Goal: Task Accomplishment & Management: Complete application form

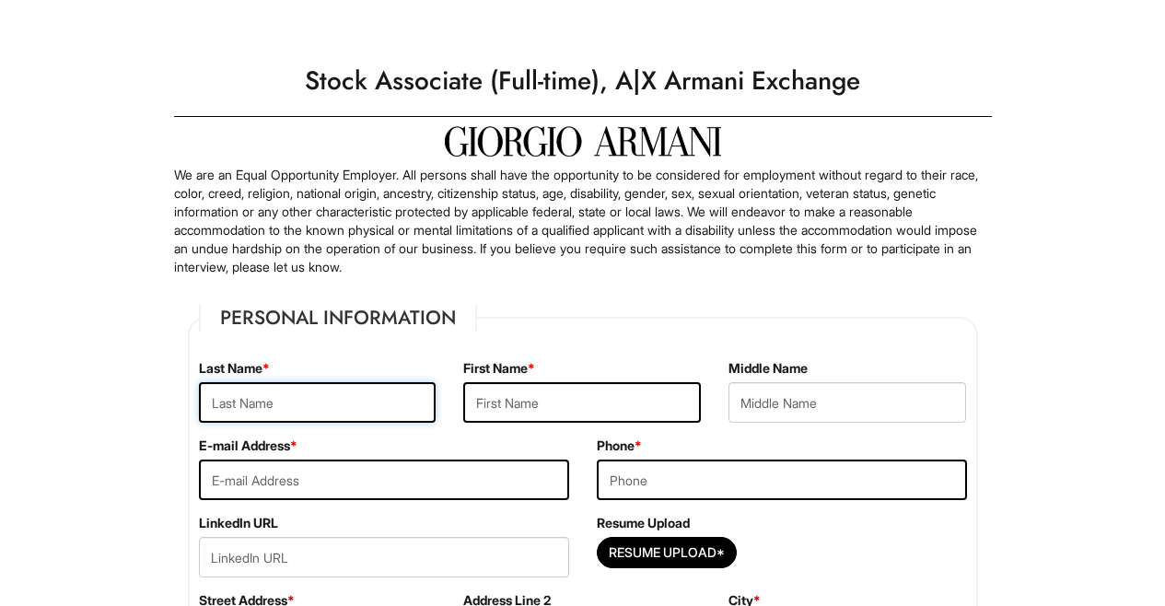
click at [275, 408] on input "text" at bounding box center [318, 402] width 238 height 41
type input "[PERSON_NAME]"
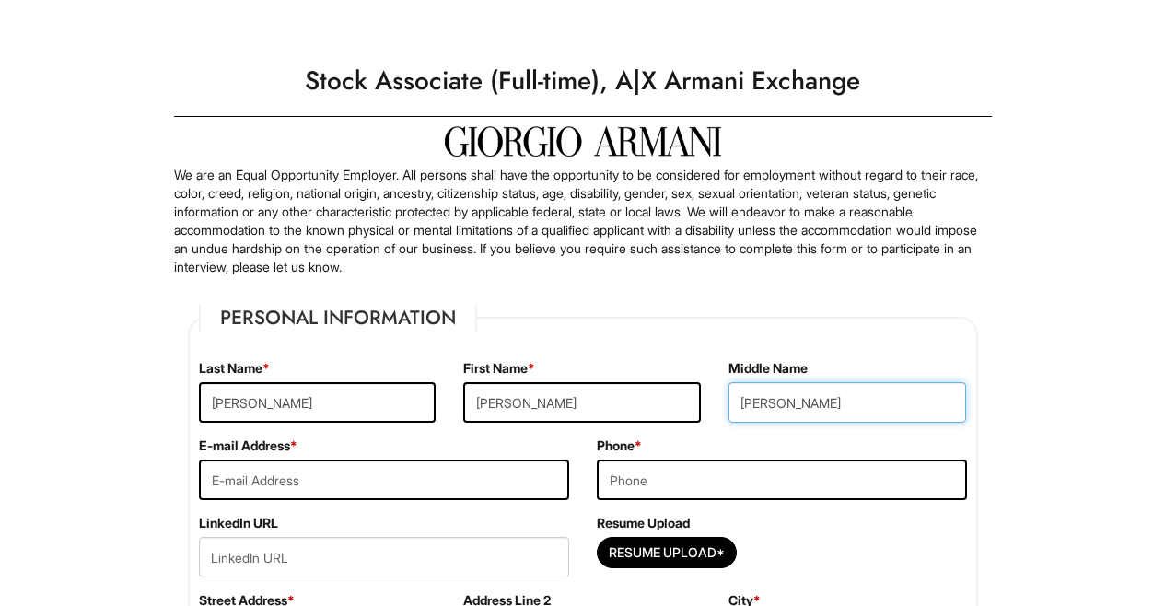
type input "[PERSON_NAME]"
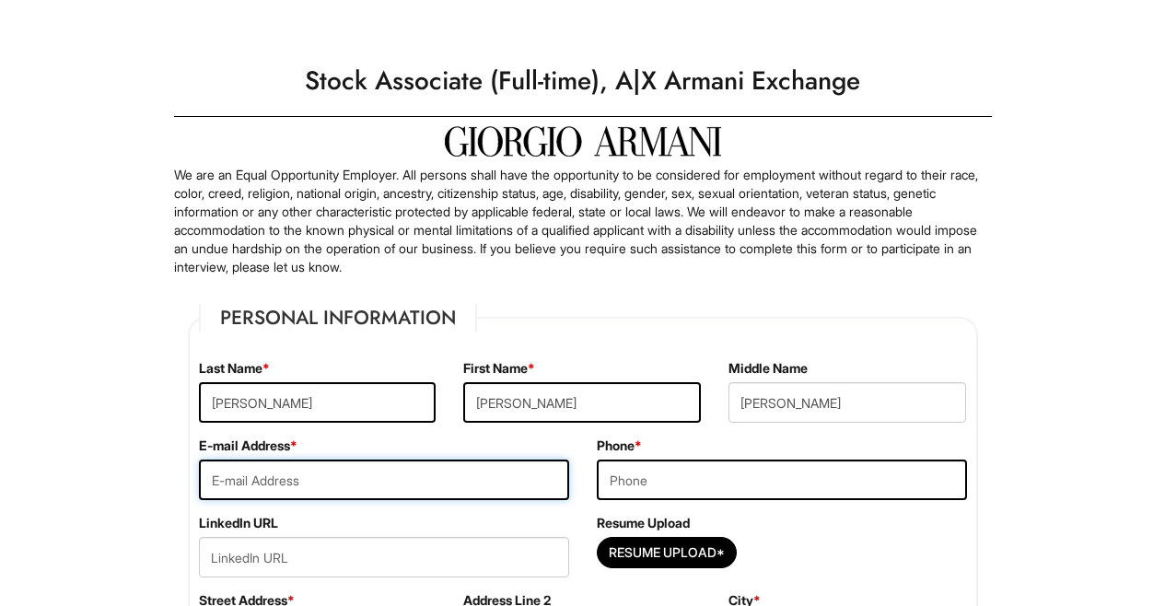
type input "M"
type input "[EMAIL_ADDRESS][DOMAIN_NAME]"
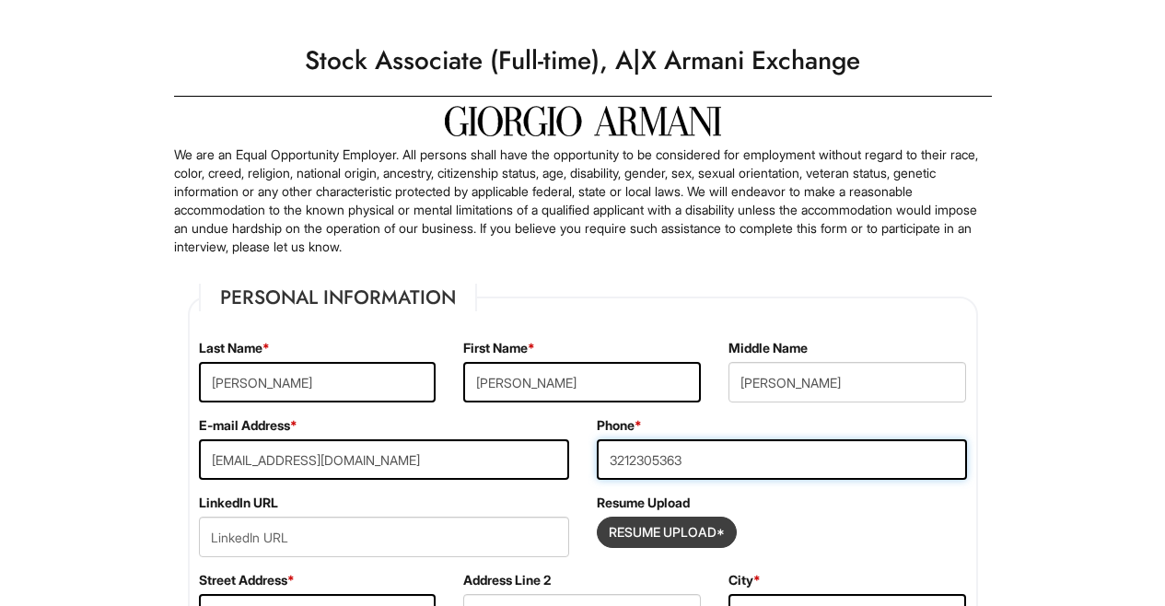
scroll to position [38, 0]
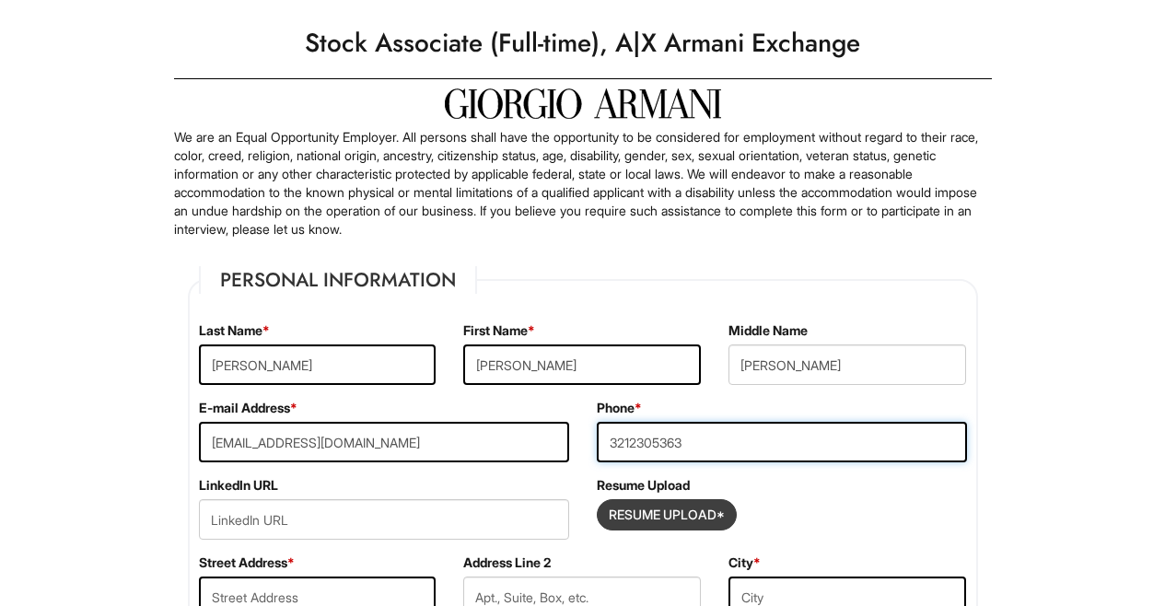
type input "3212305363"
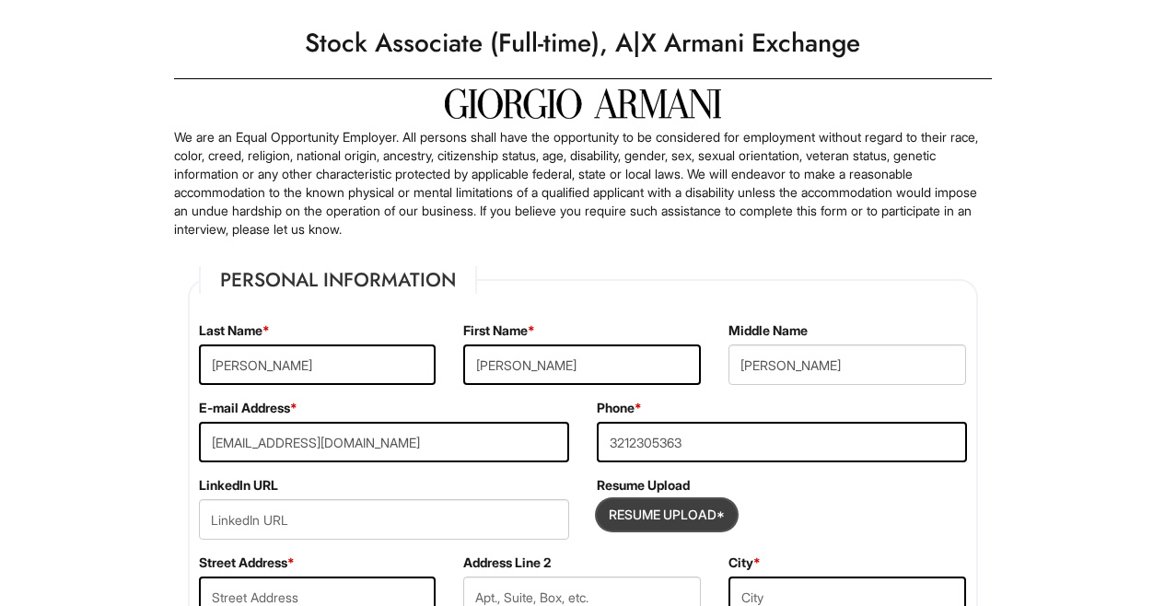
click at [706, 520] on input "Resume Upload*" at bounding box center [667, 514] width 138 height 29
type input "C:\fakepath\[PERSON_NAME] Resume 2025 .pdf"
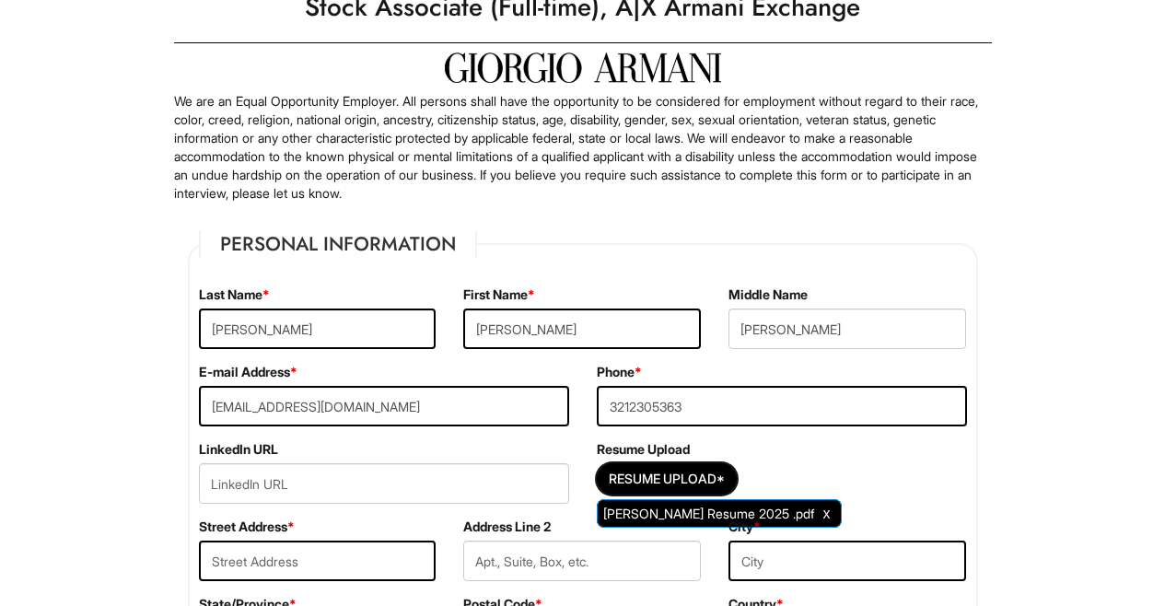
scroll to position [218, 0]
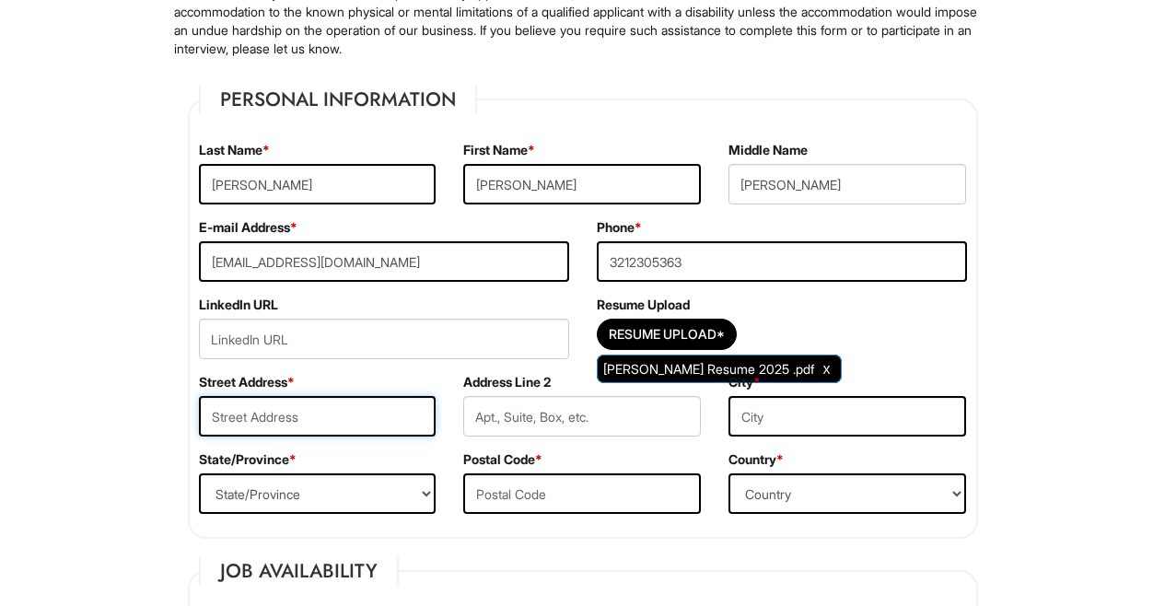
click at [330, 414] on input "text" at bounding box center [318, 416] width 238 height 41
click at [314, 415] on input "2248 [PERSON_NAME]" at bounding box center [318, 416] width 238 height 41
type input "[STREET_ADDRESS][PERSON_NAME]"
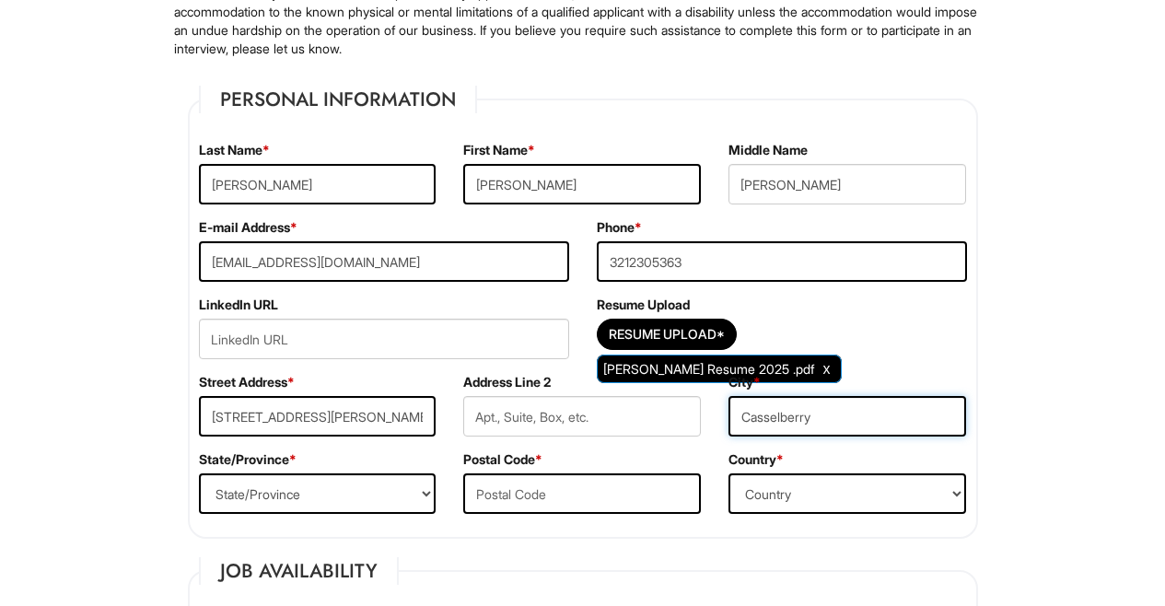
type input "Casselberry"
select select "FL"
type input "32707"
select select "[GEOGRAPHIC_DATA]"
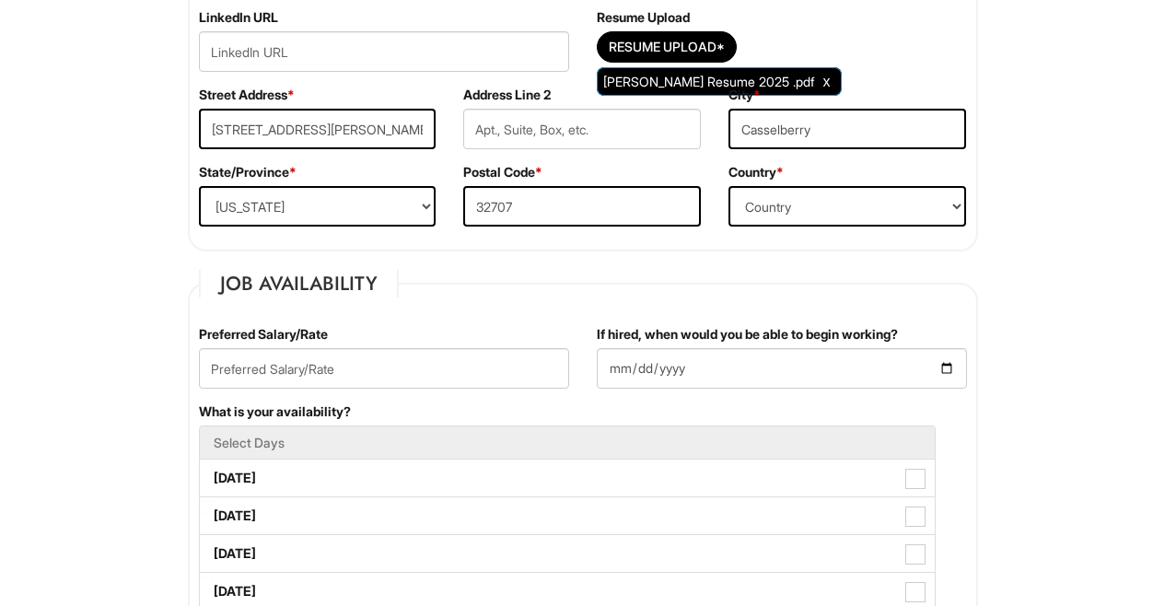
scroll to position [539, 0]
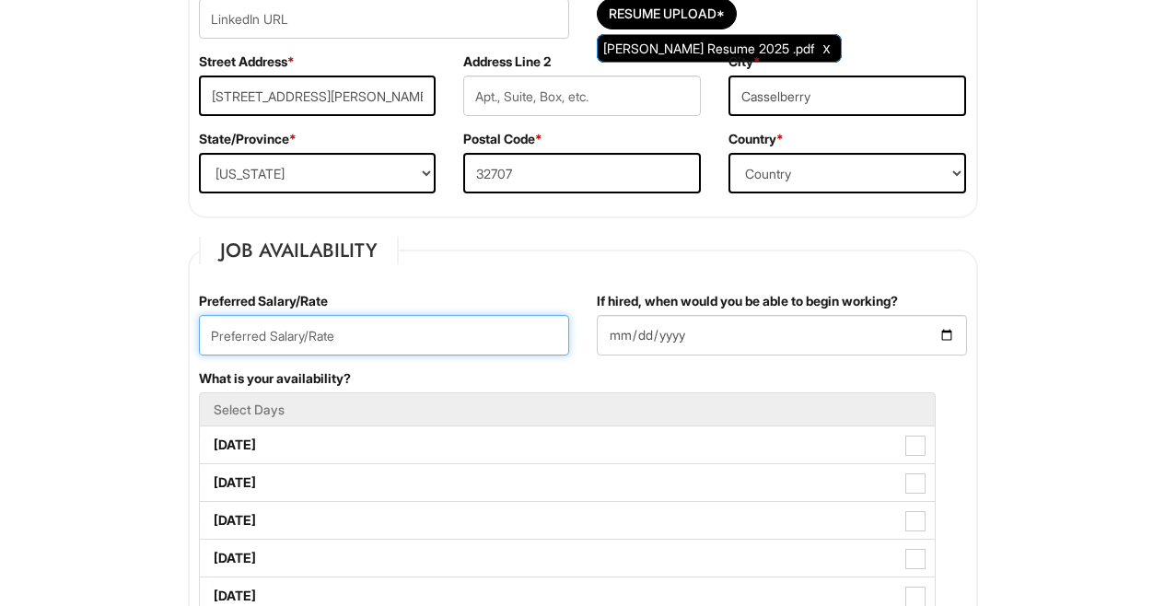
click at [445, 339] on input "text" at bounding box center [384, 335] width 370 height 41
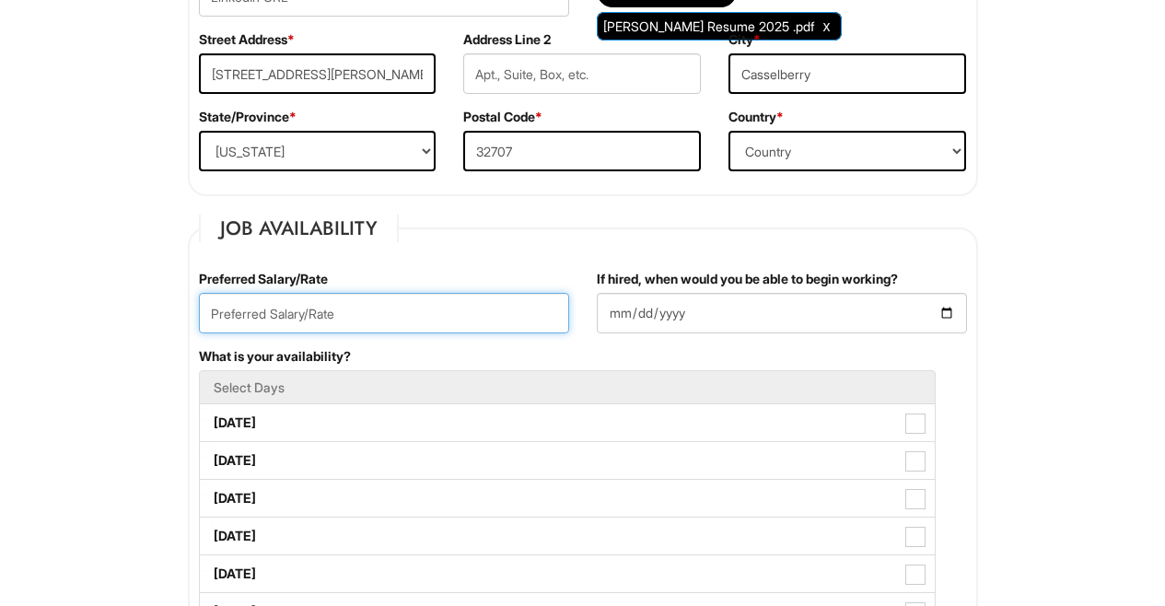
scroll to position [561, 0]
type input "17.00"
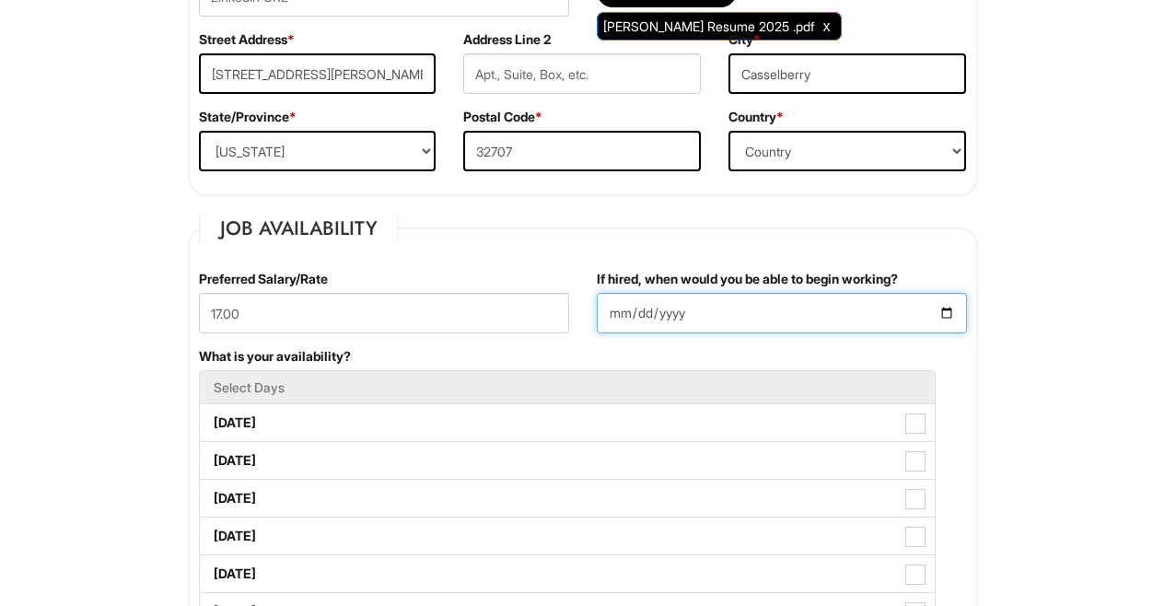
click at [884, 299] on input "If hired, when would you be able to begin working?" at bounding box center [782, 313] width 370 height 41
click at [950, 316] on input "If hired, when would you be able to begin working?" at bounding box center [782, 313] width 370 height 41
click at [946, 317] on input "[DATE]" at bounding box center [782, 313] width 370 height 41
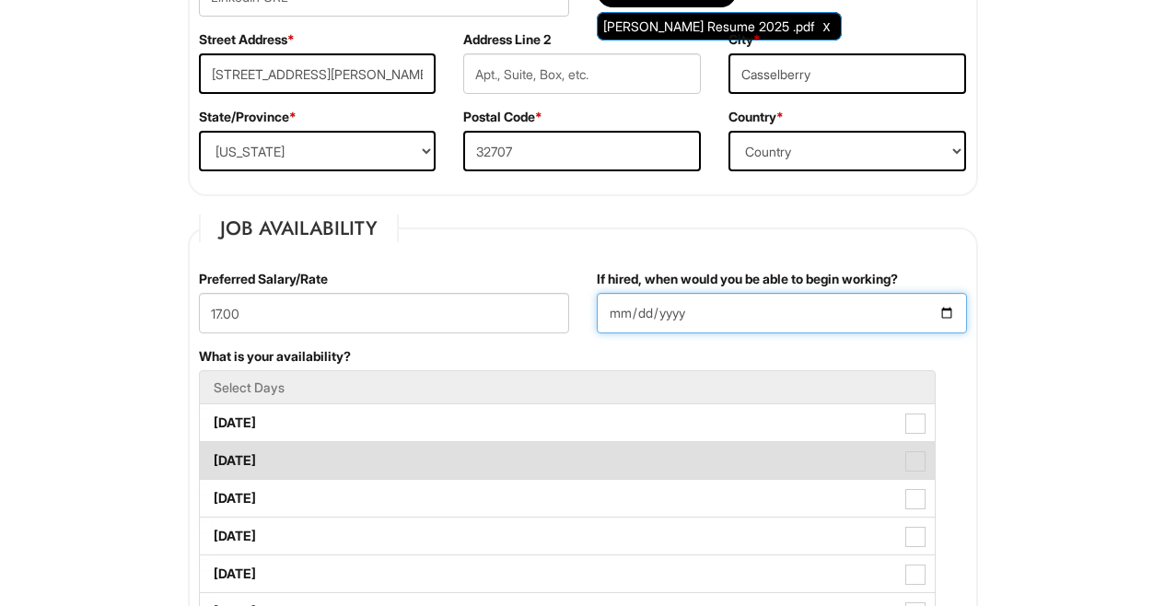
type input "[DATE]"
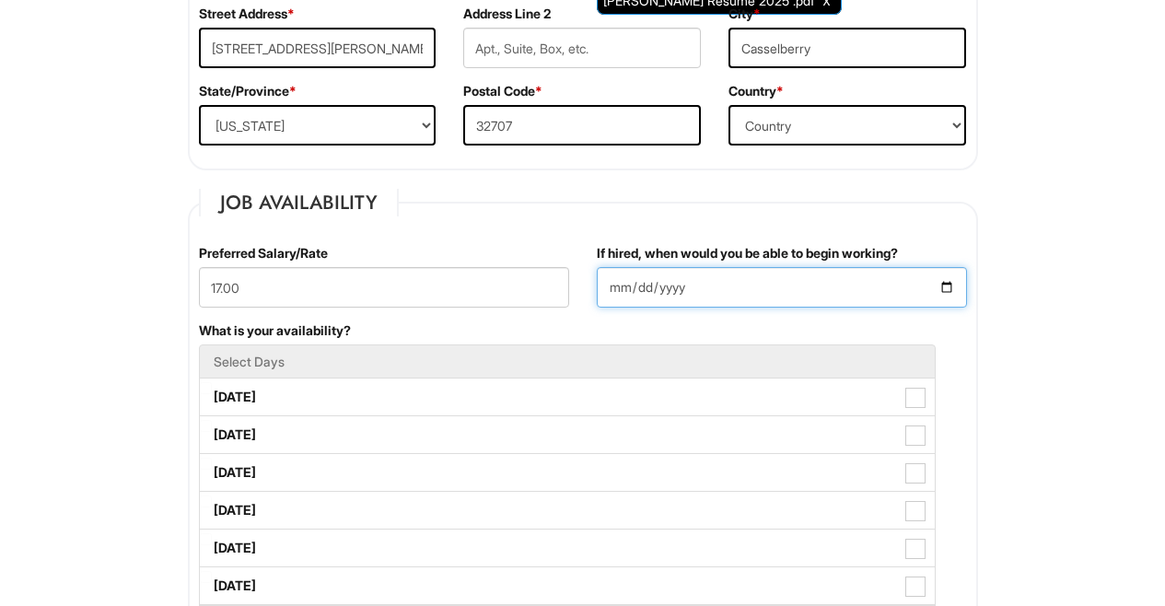
scroll to position [697, 0]
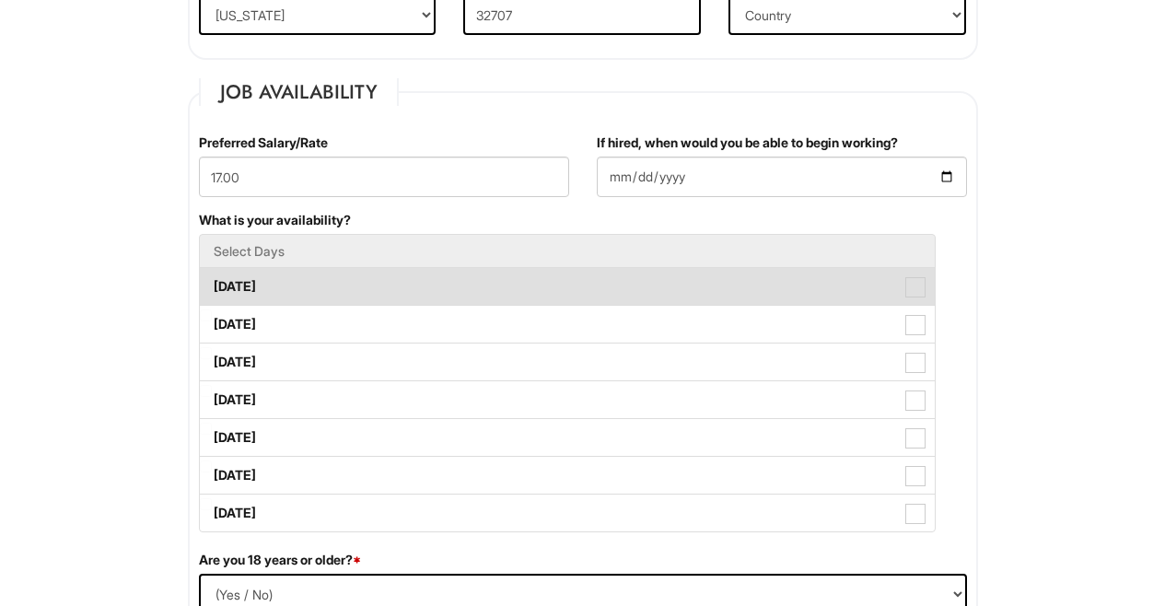
click at [361, 283] on label "[DATE]" at bounding box center [567, 286] width 735 height 37
click at [212, 283] on Available_Monday "[DATE]" at bounding box center [206, 278] width 12 height 12
checkbox Available_Monday "true"
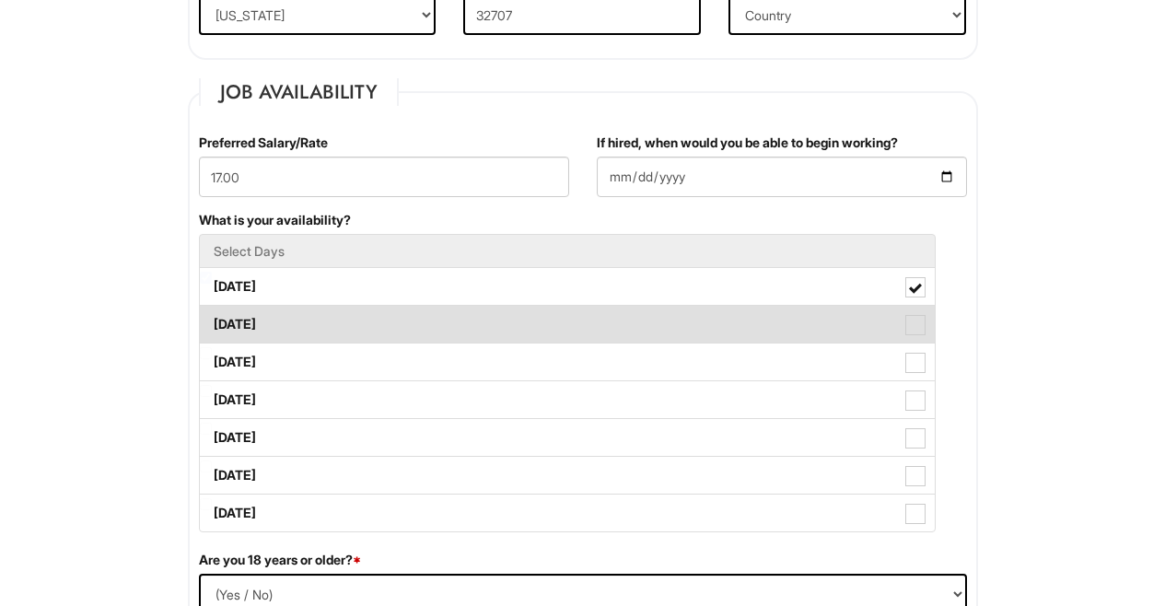
click at [338, 340] on label "[DATE]" at bounding box center [567, 324] width 735 height 37
click at [212, 322] on Available_Tuesday "[DATE]" at bounding box center [206, 316] width 12 height 12
checkbox Available_Tuesday "true"
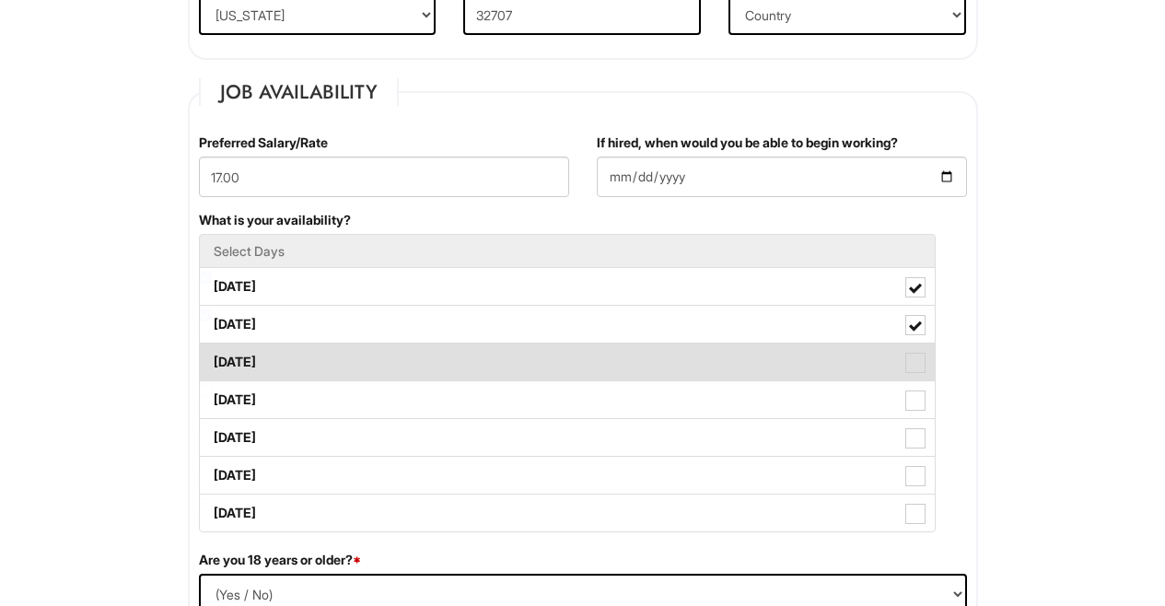
click at [331, 357] on label "[DATE]" at bounding box center [567, 362] width 735 height 37
click at [212, 357] on Available_Wednesday "[DATE]" at bounding box center [206, 353] width 12 height 12
checkbox Available_Wednesday "true"
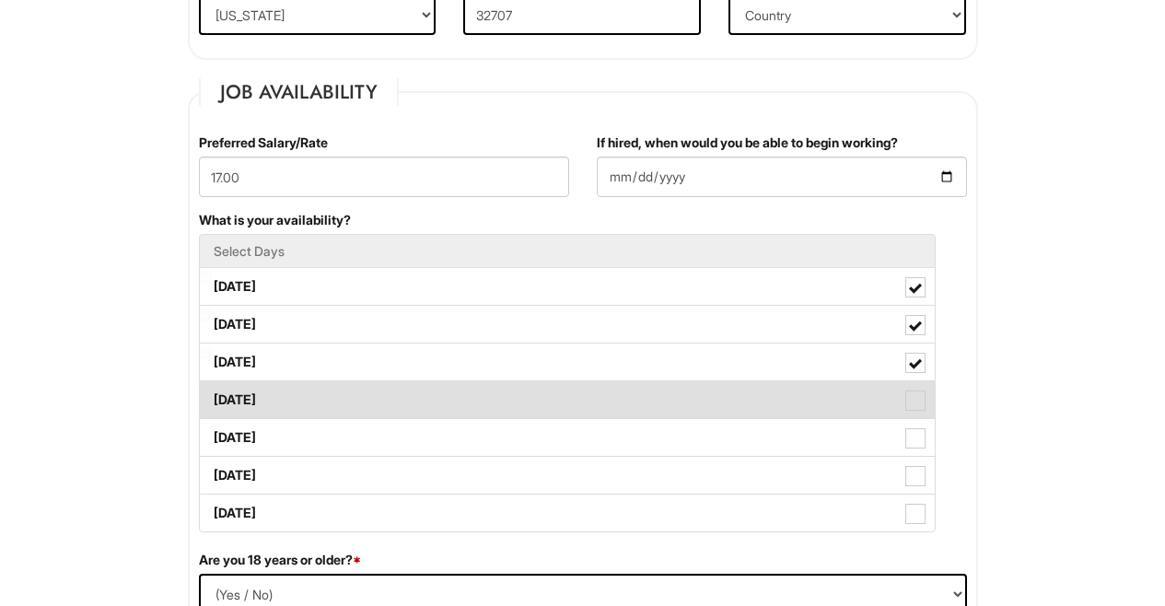
click at [319, 404] on label "[DATE]" at bounding box center [567, 399] width 735 height 37
click at [212, 397] on Available_Thursday "[DATE]" at bounding box center [206, 391] width 12 height 12
checkbox Available_Thursday "true"
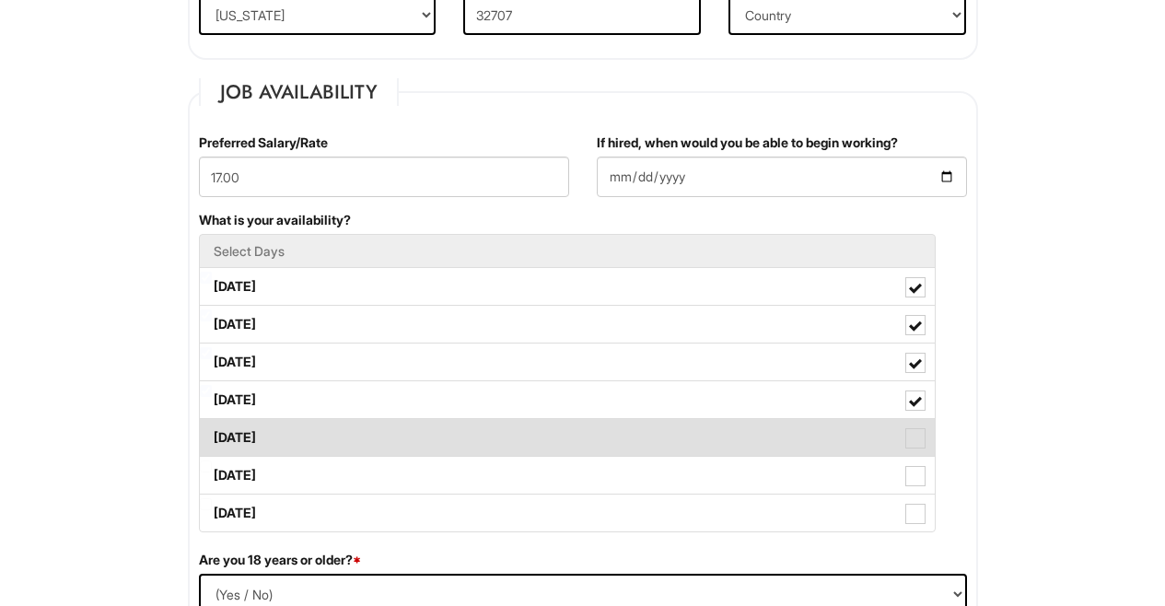
click at [299, 442] on label "[DATE]" at bounding box center [567, 437] width 735 height 37
click at [212, 435] on Available_Friday "[DATE]" at bounding box center [206, 429] width 12 height 12
checkbox Available_Friday "true"
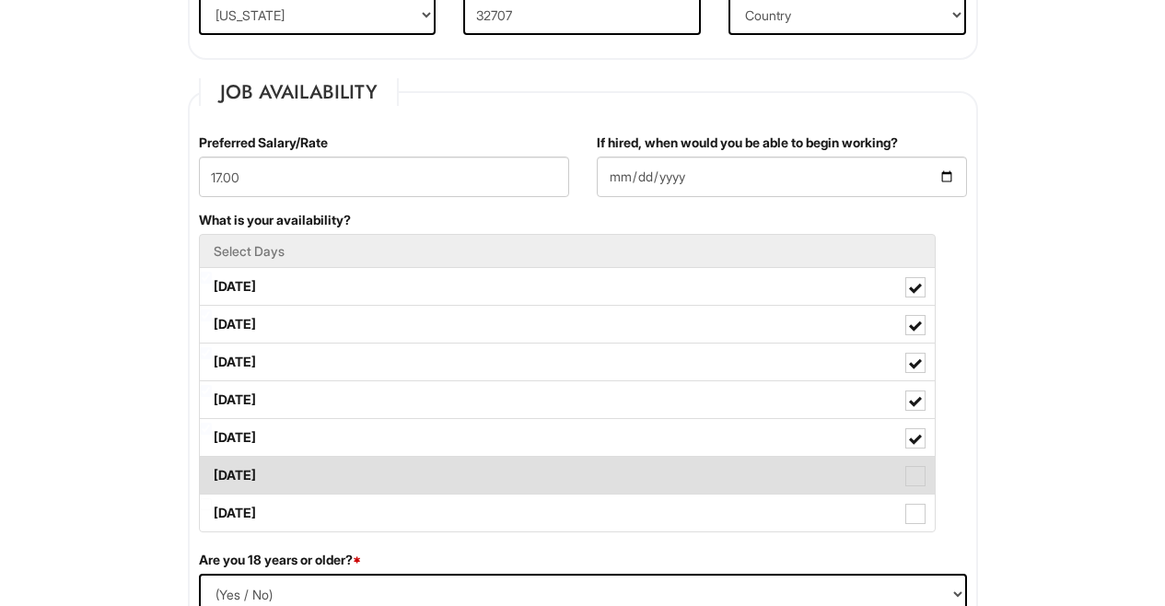
click at [290, 481] on label "[DATE]" at bounding box center [567, 475] width 735 height 37
click at [212, 473] on Available_Saturday "[DATE]" at bounding box center [206, 467] width 12 height 12
checkbox Available_Saturday "true"
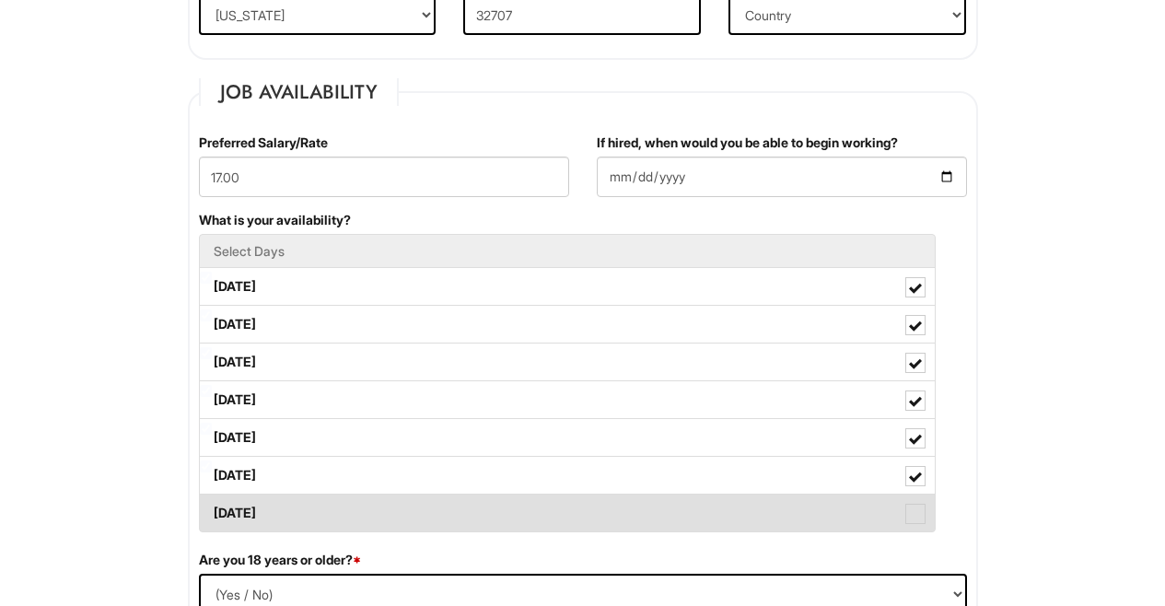
click at [281, 501] on label "[DATE]" at bounding box center [567, 513] width 735 height 37
click at [212, 501] on Available_Sunday "[DATE]" at bounding box center [206, 504] width 12 height 12
checkbox Available_Sunday "true"
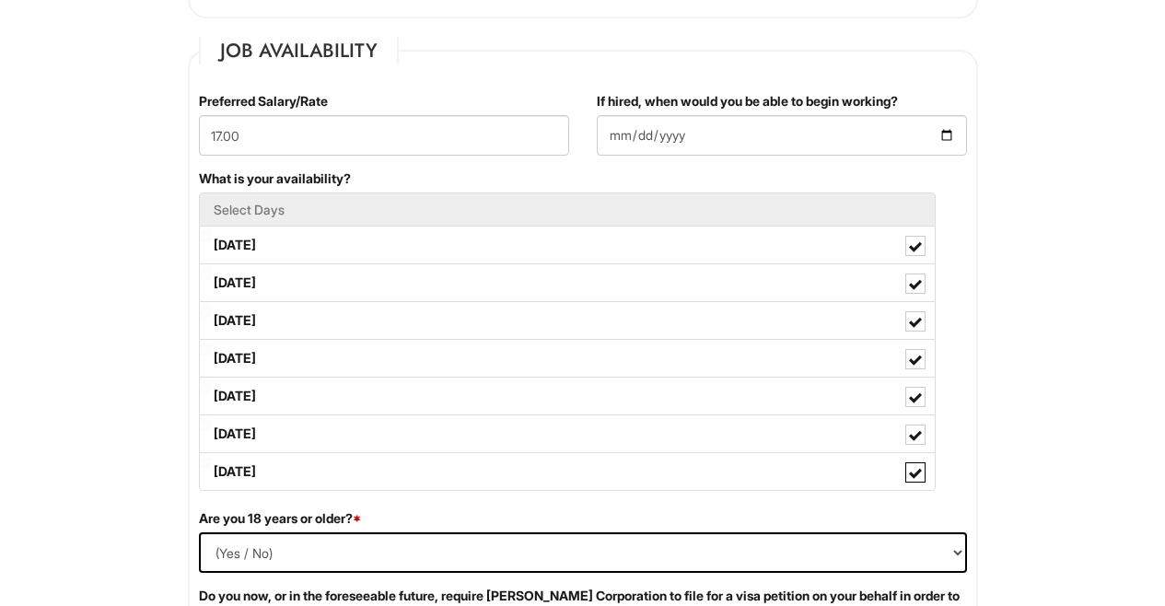
scroll to position [758, 0]
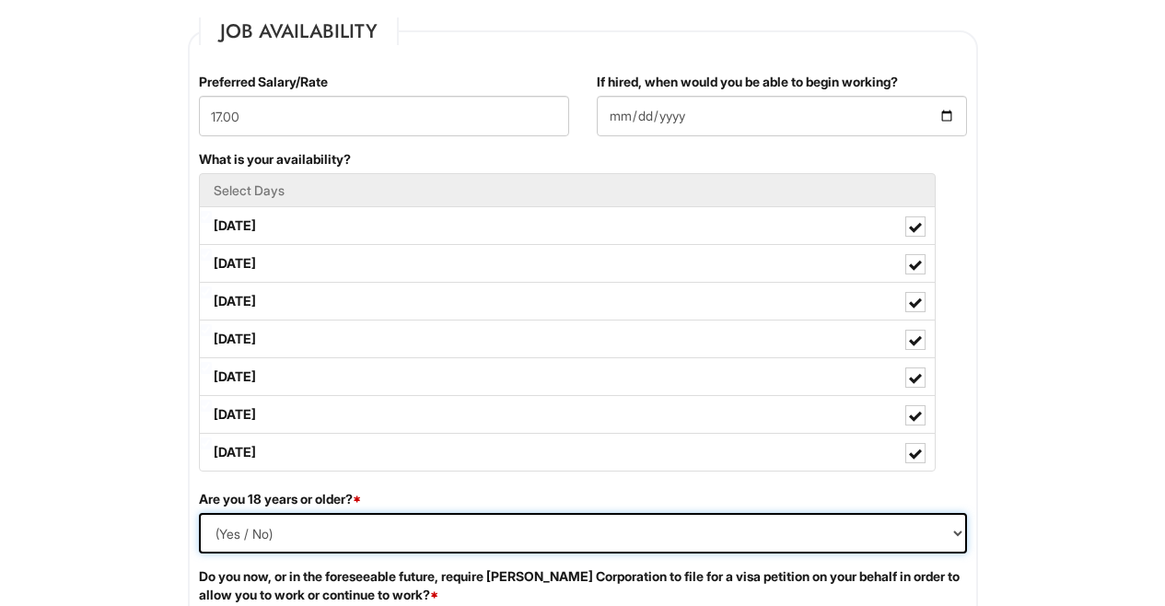
click at [275, 536] on select "(Yes / No) Yes No" at bounding box center [583, 533] width 768 height 41
select select "Yes"
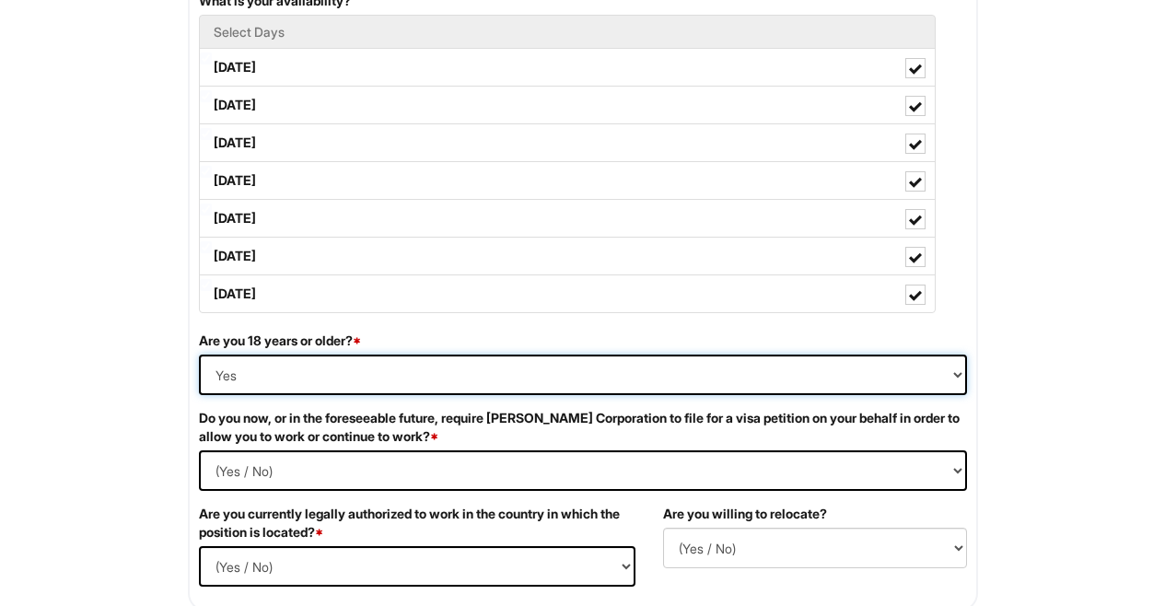
scroll to position [944, 0]
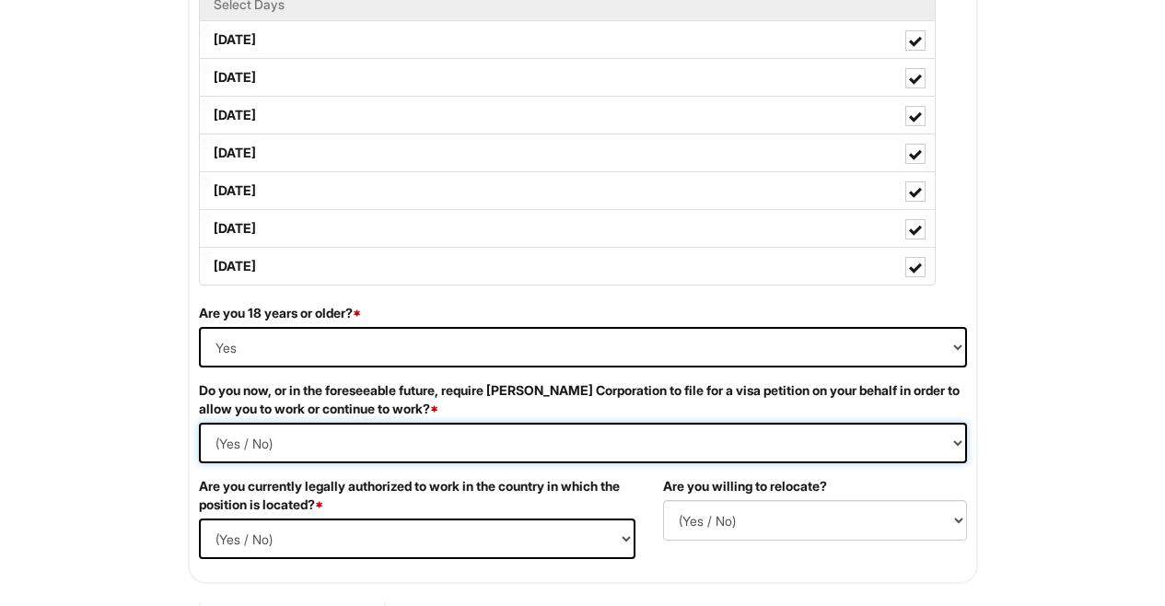
click at [562, 452] on Required "(Yes / No) Yes No" at bounding box center [583, 443] width 768 height 41
select Required "No"
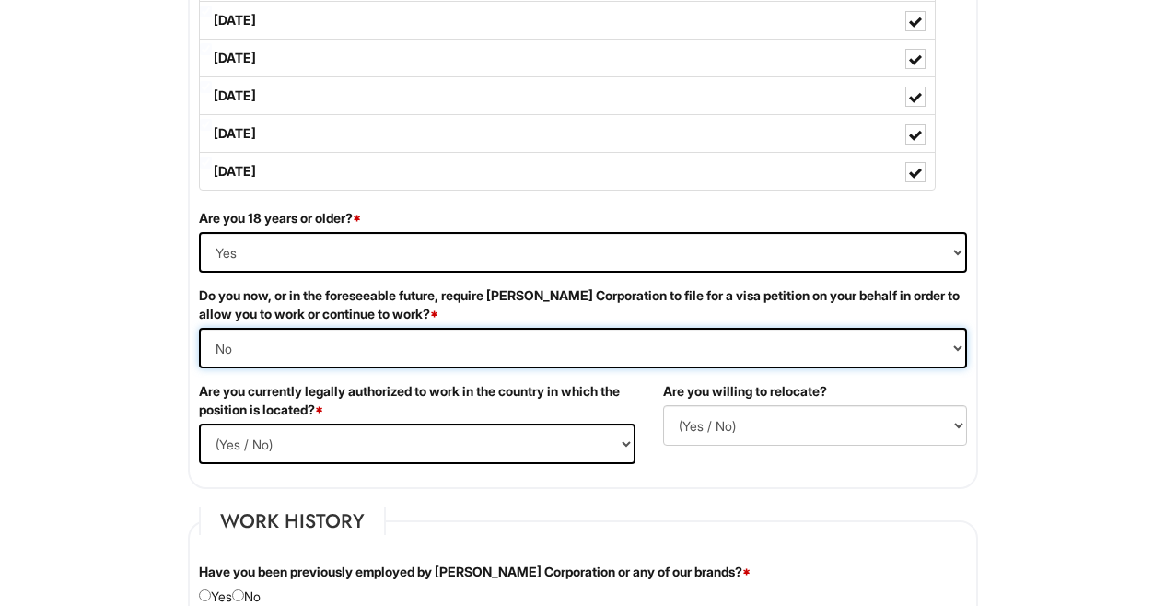
scroll to position [1053, 0]
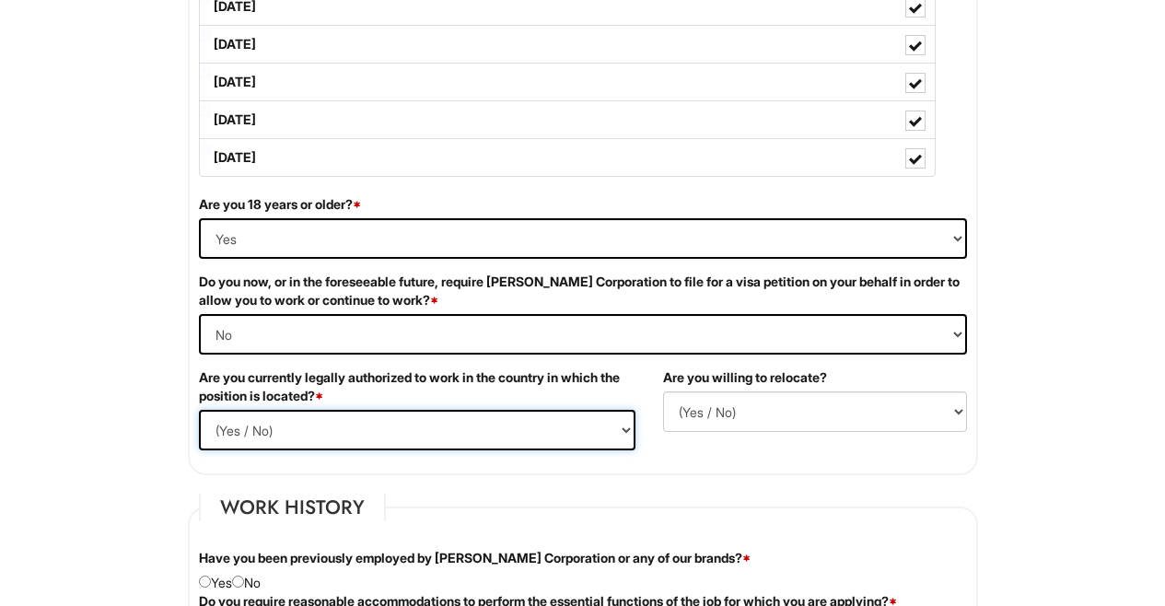
click at [444, 439] on select "(Yes / No) Yes No" at bounding box center [417, 430] width 437 height 41
select select "Yes"
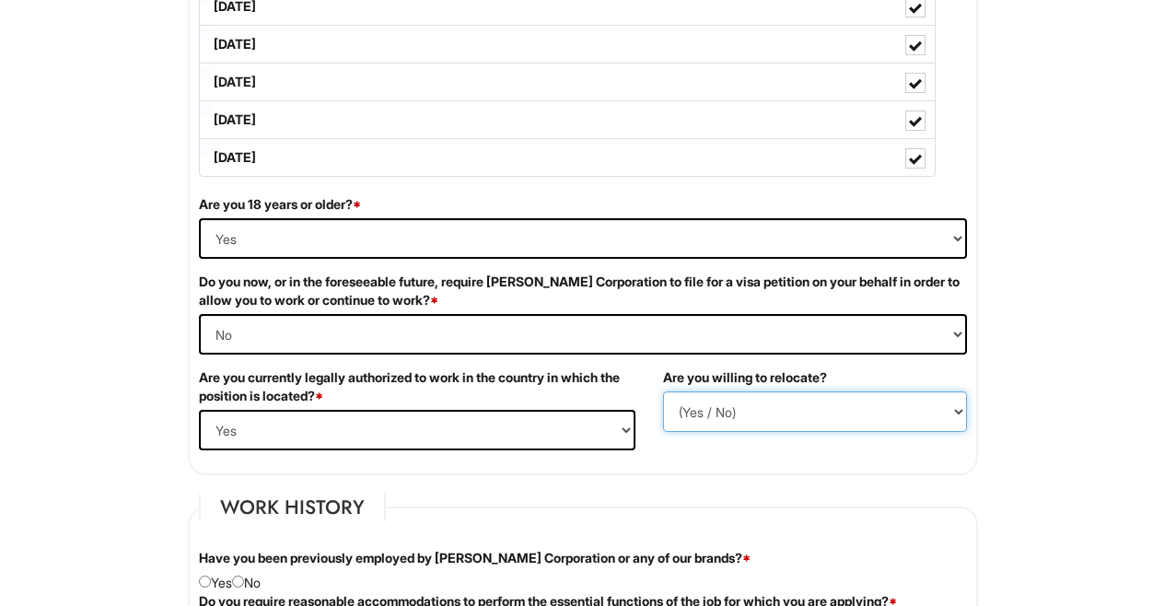
click at [728, 417] on select "(Yes / No) No Yes" at bounding box center [815, 412] width 304 height 41
select select "N"
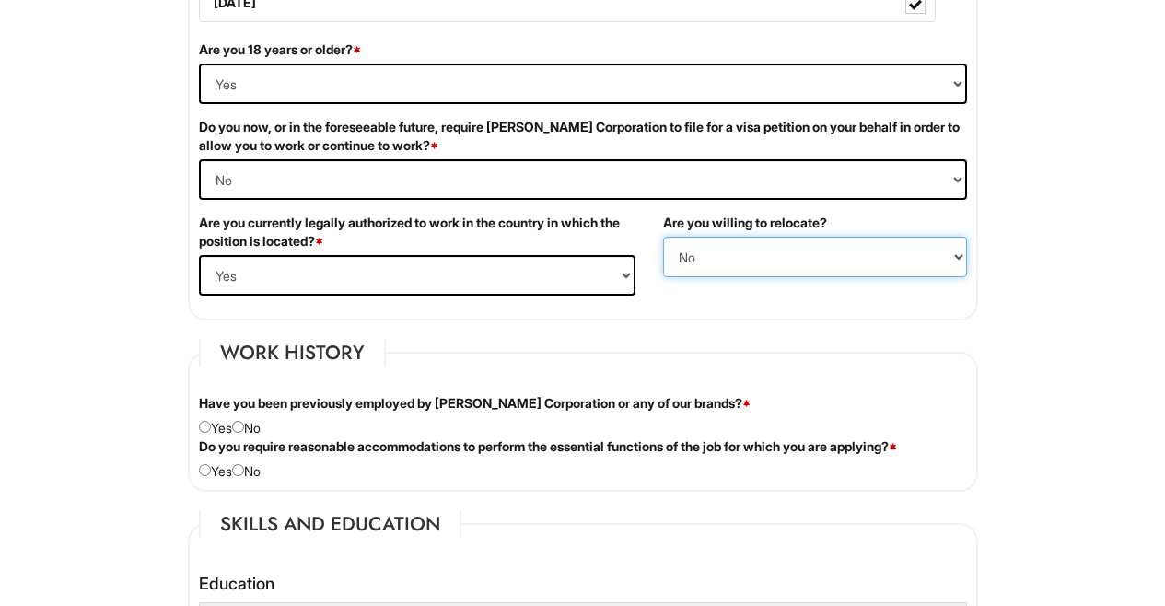
scroll to position [1300, 0]
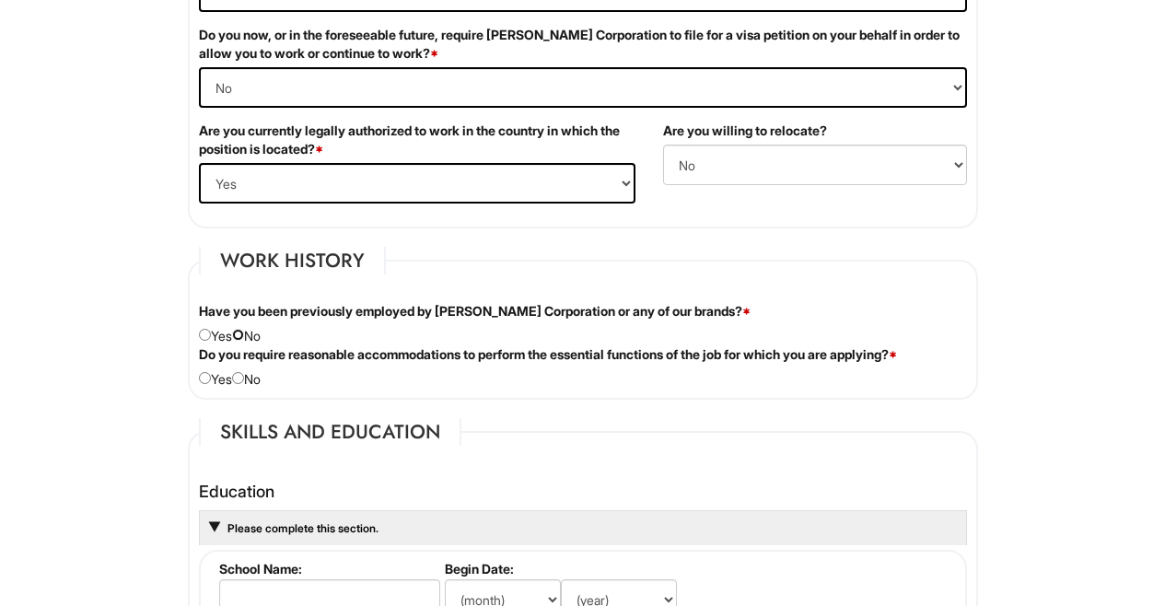
click at [244, 332] on input "radio" at bounding box center [238, 335] width 12 height 12
radio input "true"
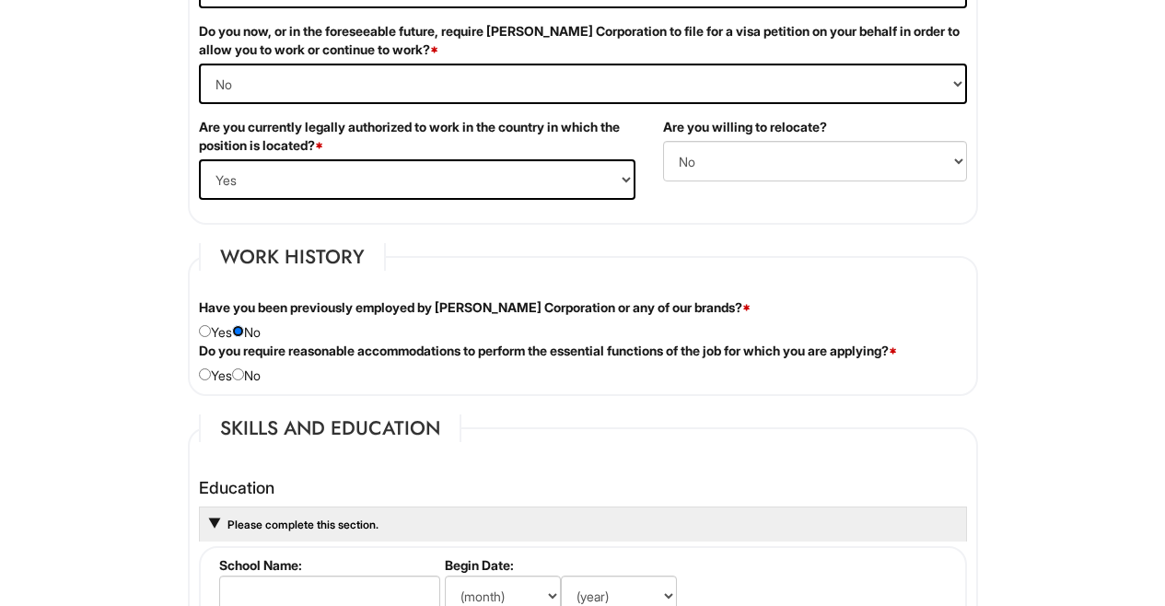
scroll to position [1304, 0]
click at [244, 374] on input "radio" at bounding box center [238, 375] width 12 height 12
radio input "true"
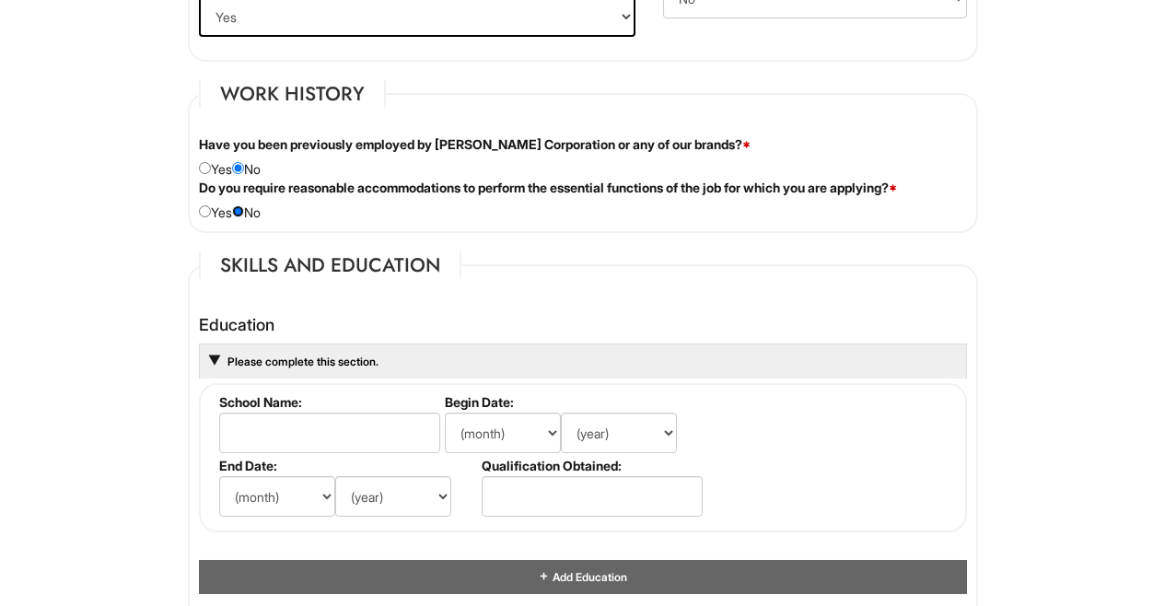
scroll to position [1480, 0]
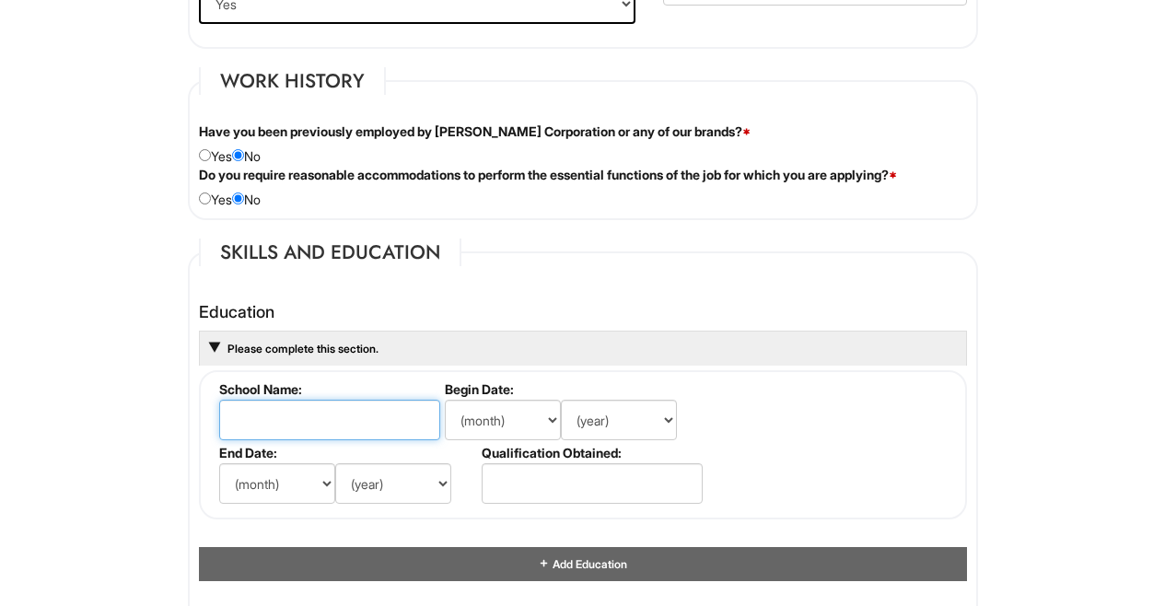
click at [389, 418] on input "text" at bounding box center [329, 420] width 221 height 41
type input "[GEOGRAPHIC_DATA][US_STATE]"
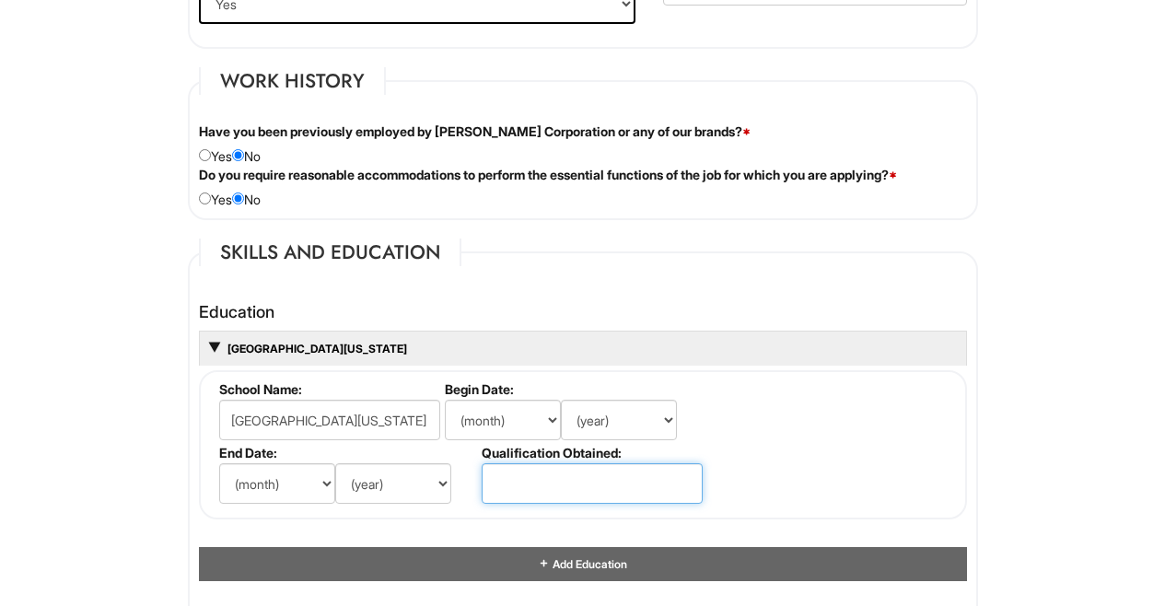
click at [514, 485] on input "text" at bounding box center [592, 483] width 221 height 41
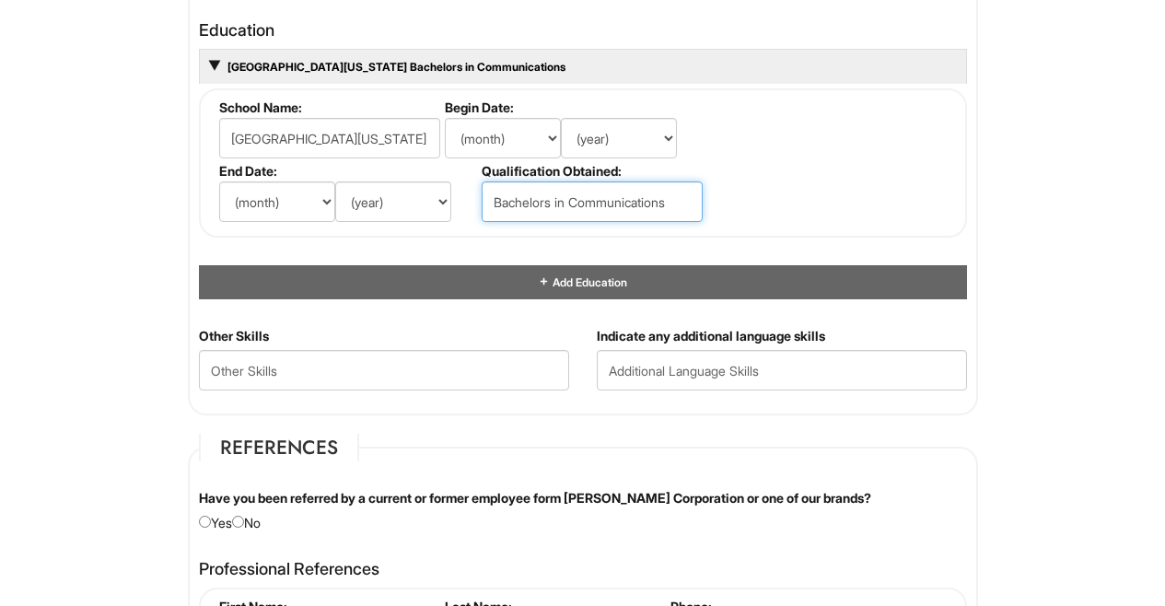
scroll to position [1762, 0]
type input "Bachelors in Communications"
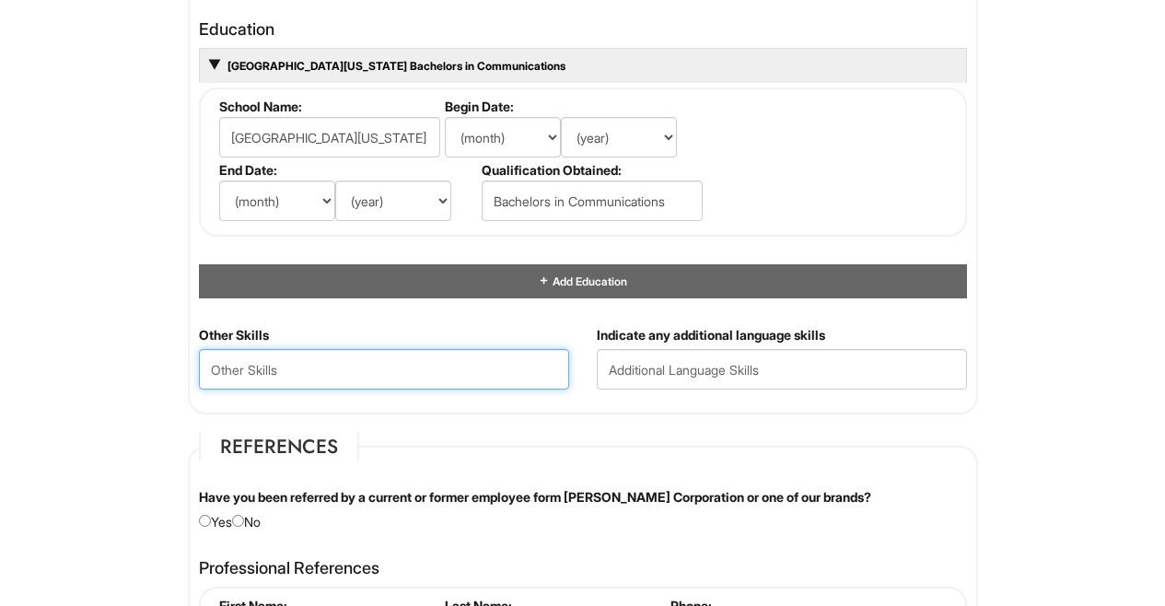
click at [513, 371] on Skills "text" at bounding box center [384, 369] width 370 height 41
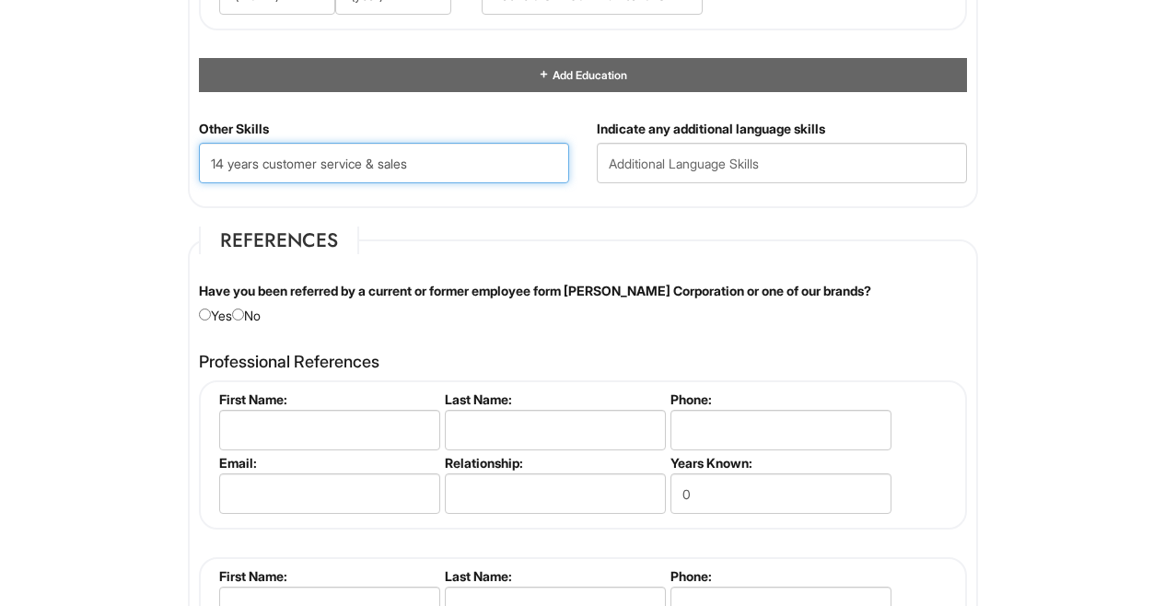
scroll to position [1970, 0]
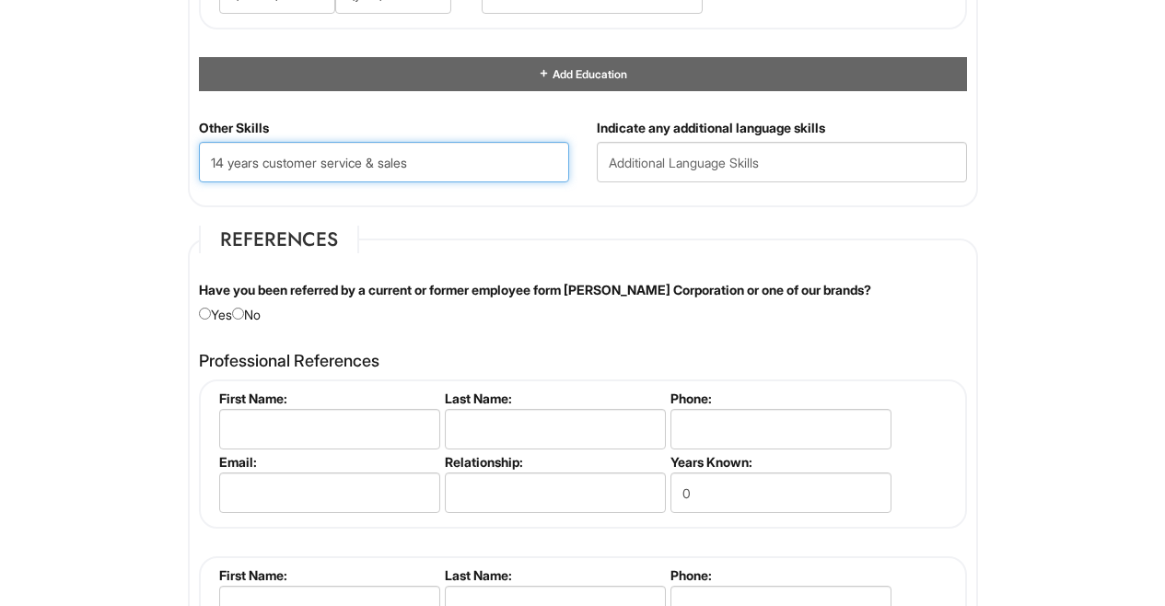
type Skills "14 years customer service & sales"
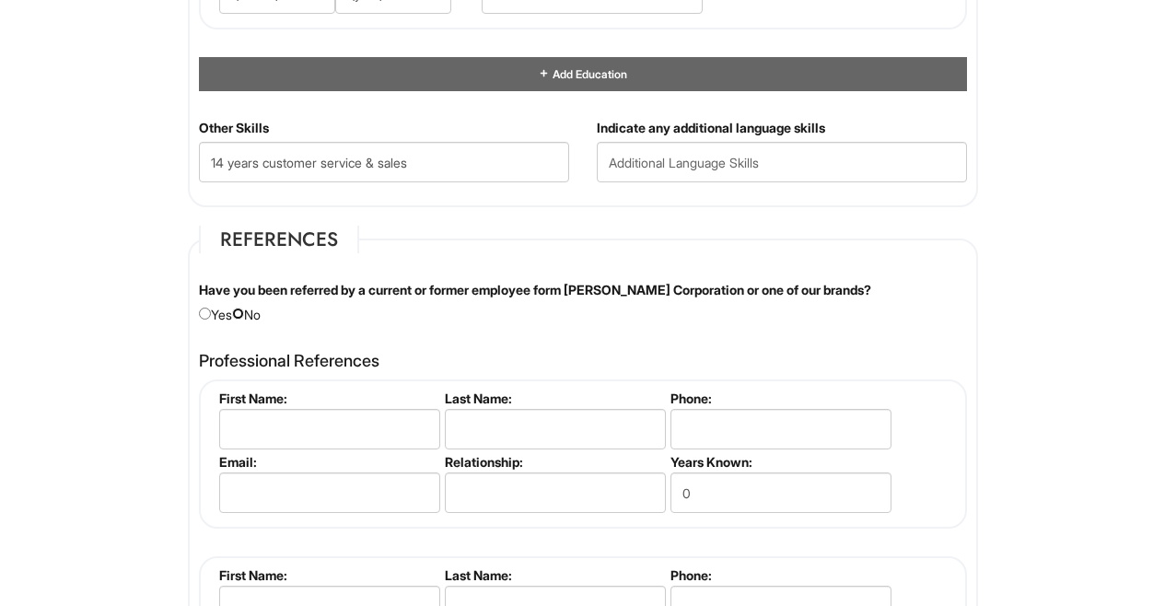
click at [244, 315] on input "radio" at bounding box center [238, 314] width 12 height 12
radio input "true"
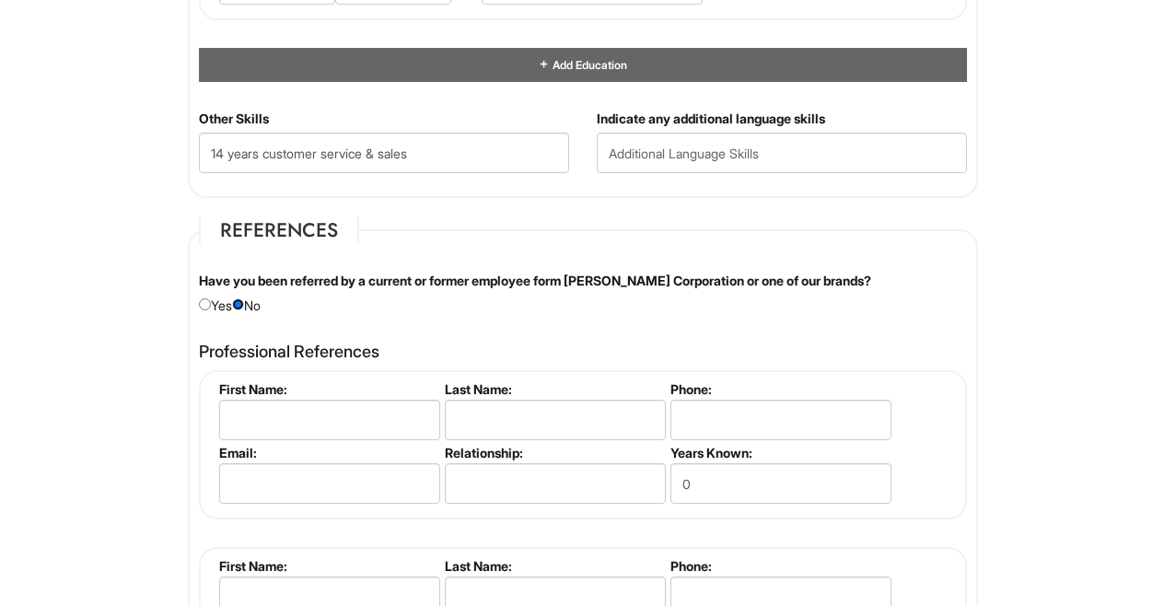
scroll to position [1998, 0]
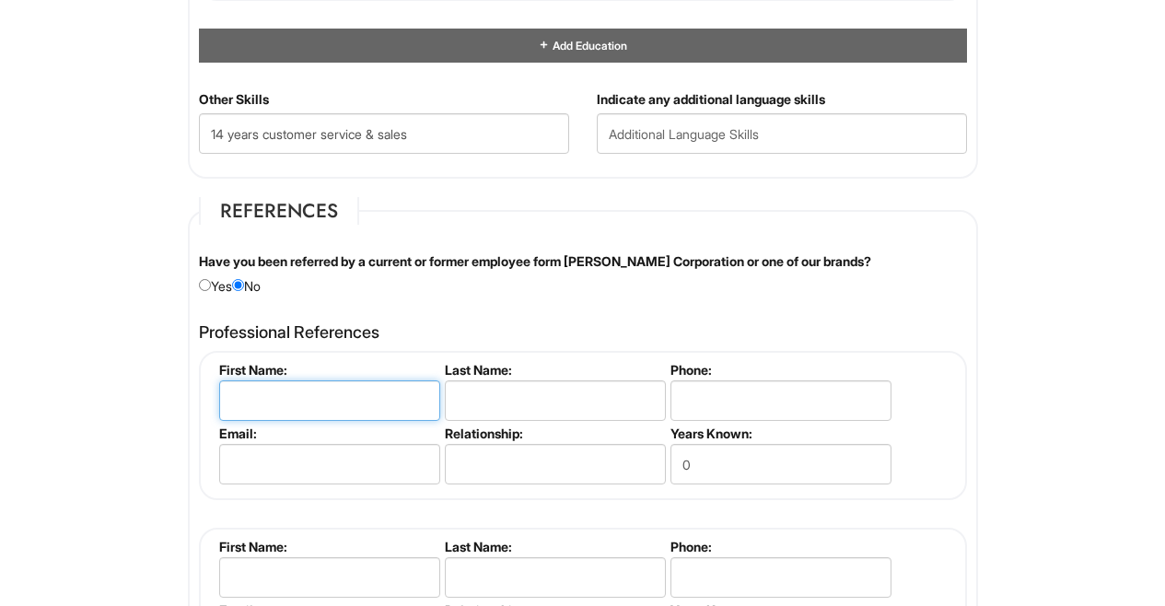
click at [357, 405] on input "text" at bounding box center [329, 401] width 221 height 41
type input "[PERSON_NAME]"
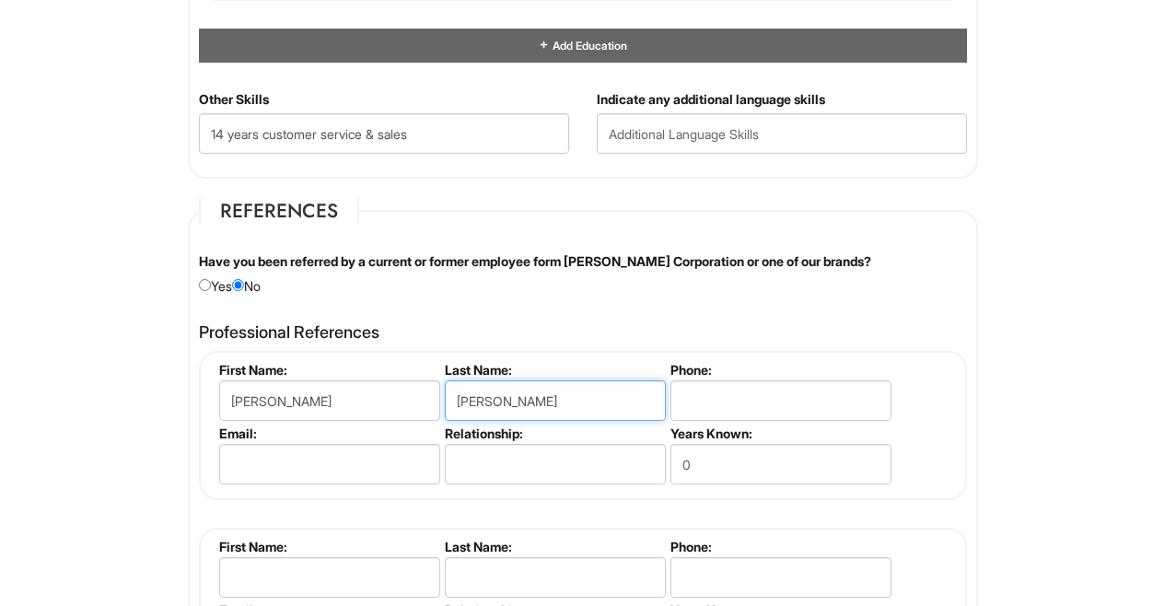
type input "[PERSON_NAME]"
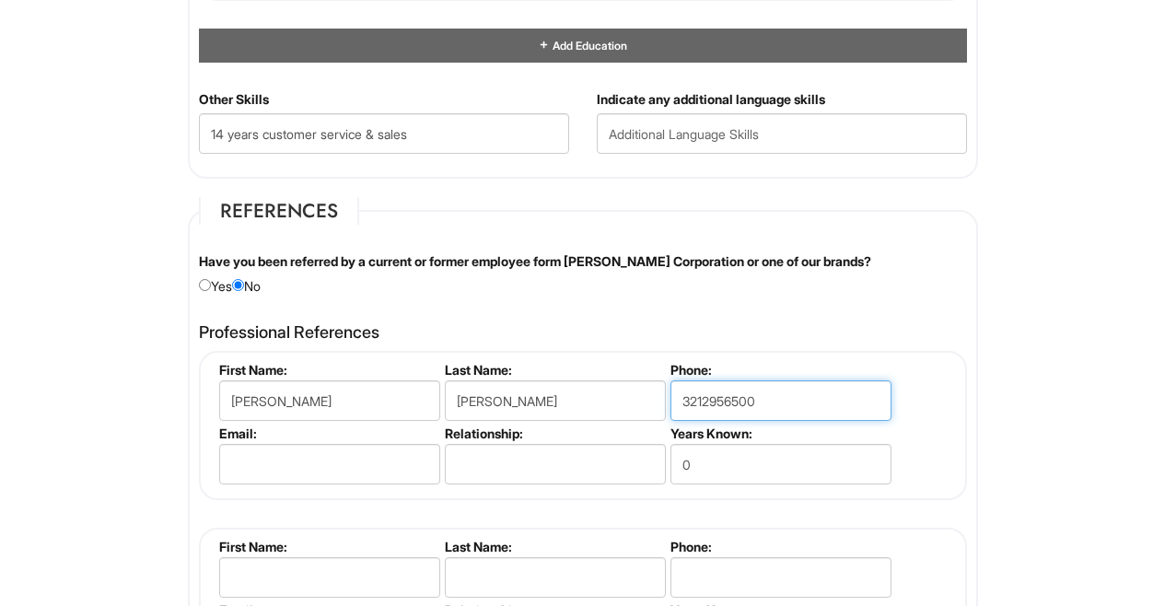
type input "3212956500"
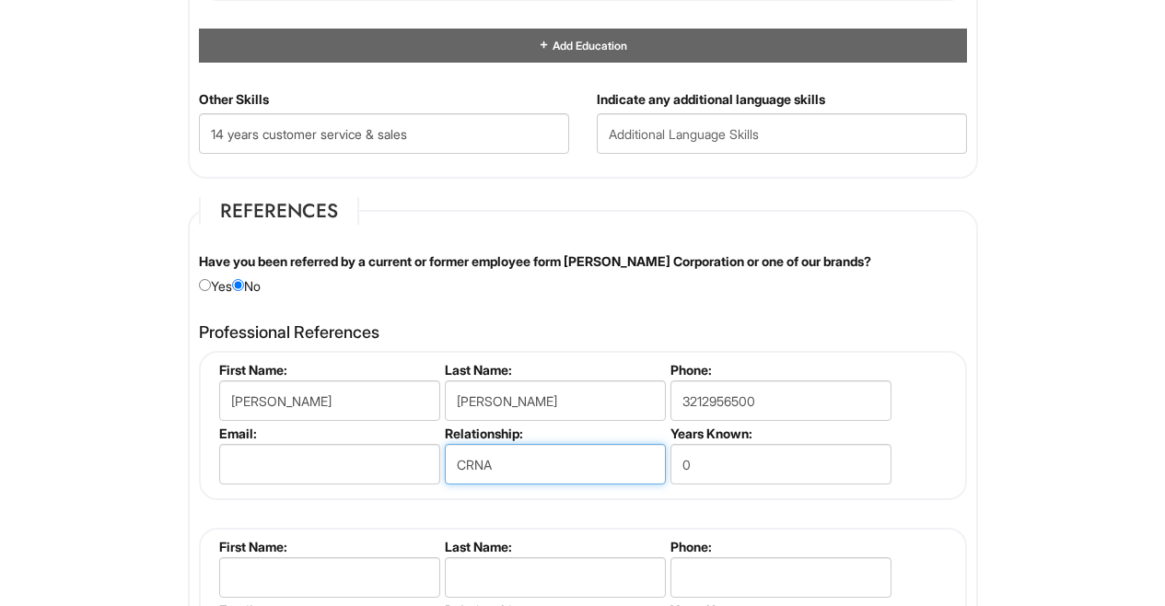
type input "CRNA"
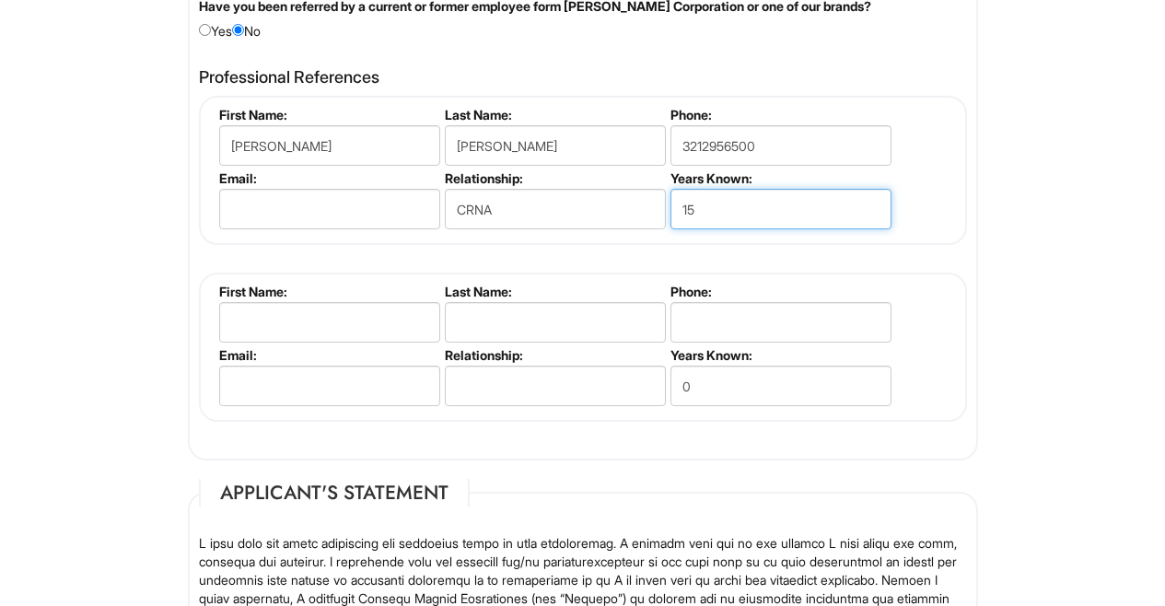
scroll to position [2353, 0]
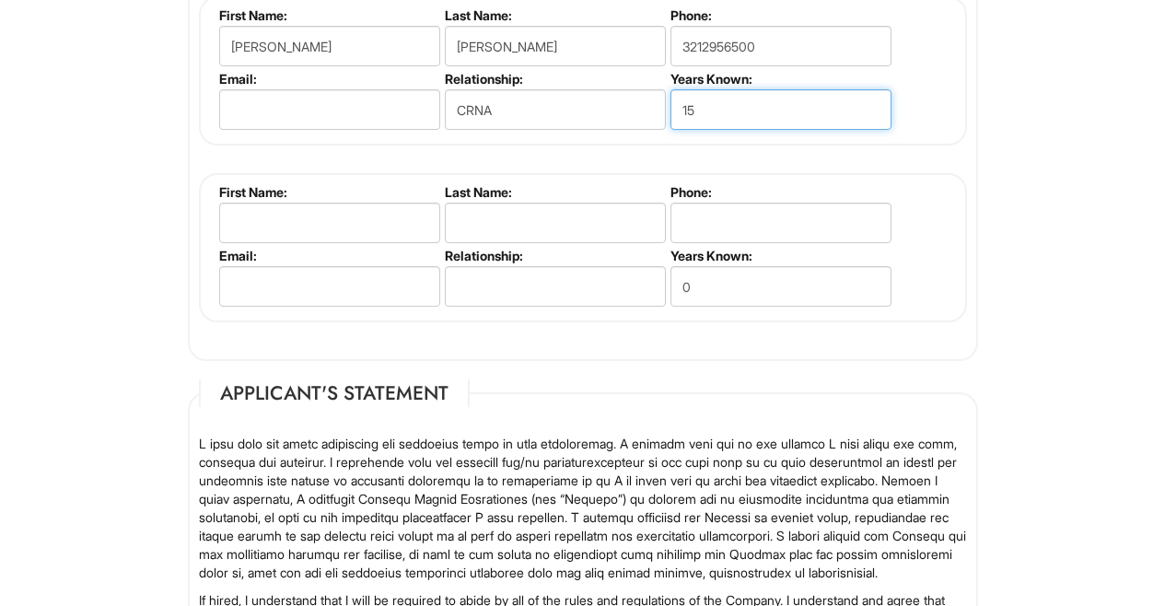
type input "15"
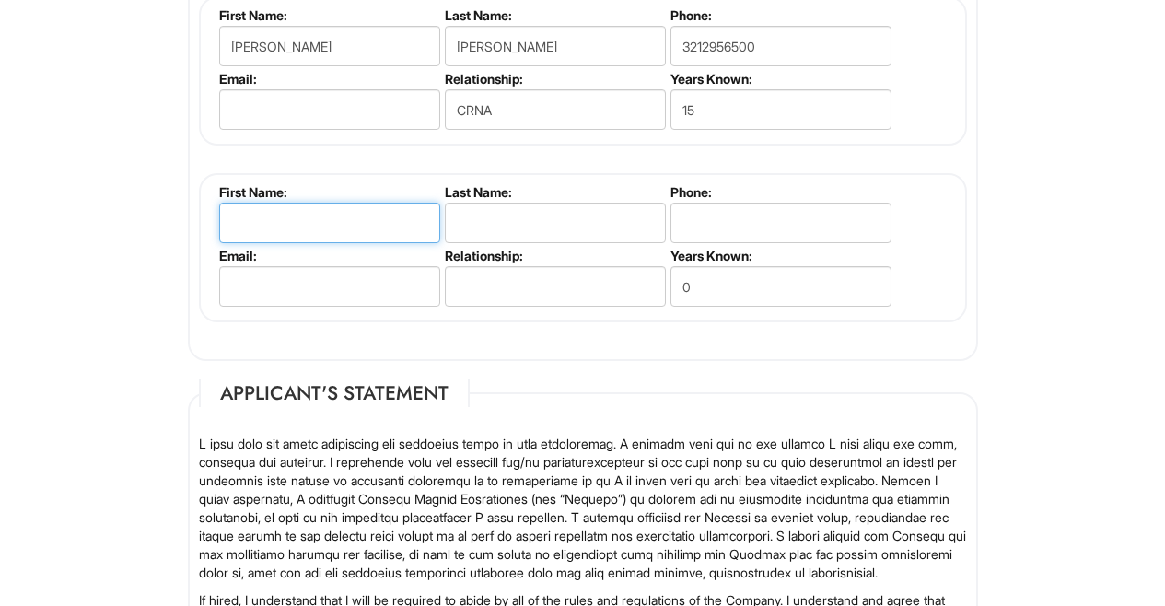
click at [329, 217] on input "text" at bounding box center [329, 223] width 221 height 41
type input "[PERSON_NAME]"
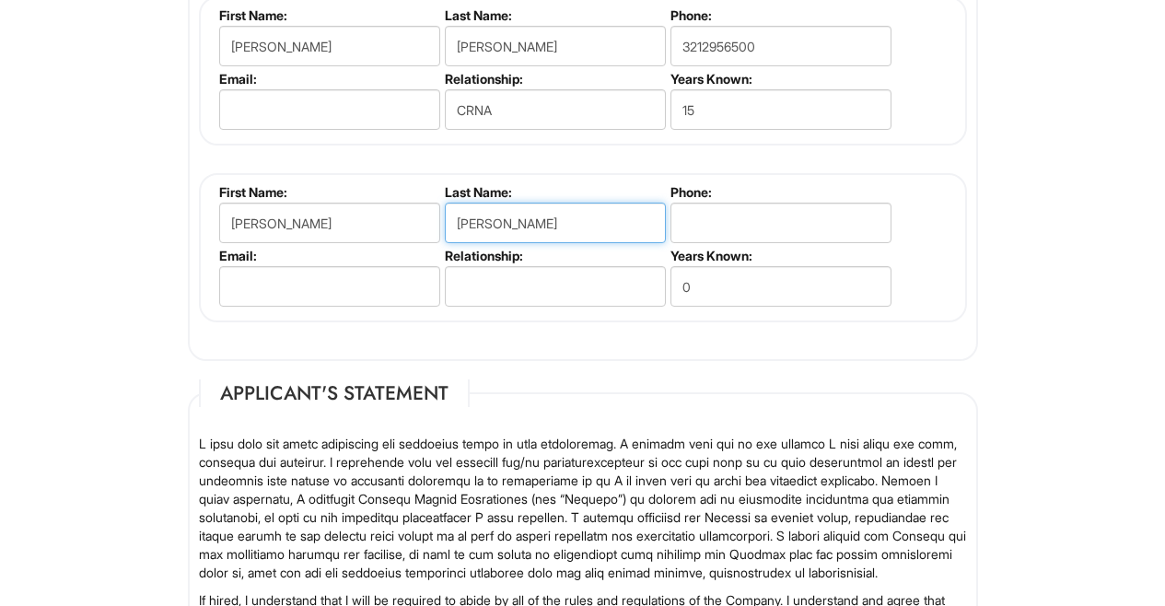
type input "[PERSON_NAME]"
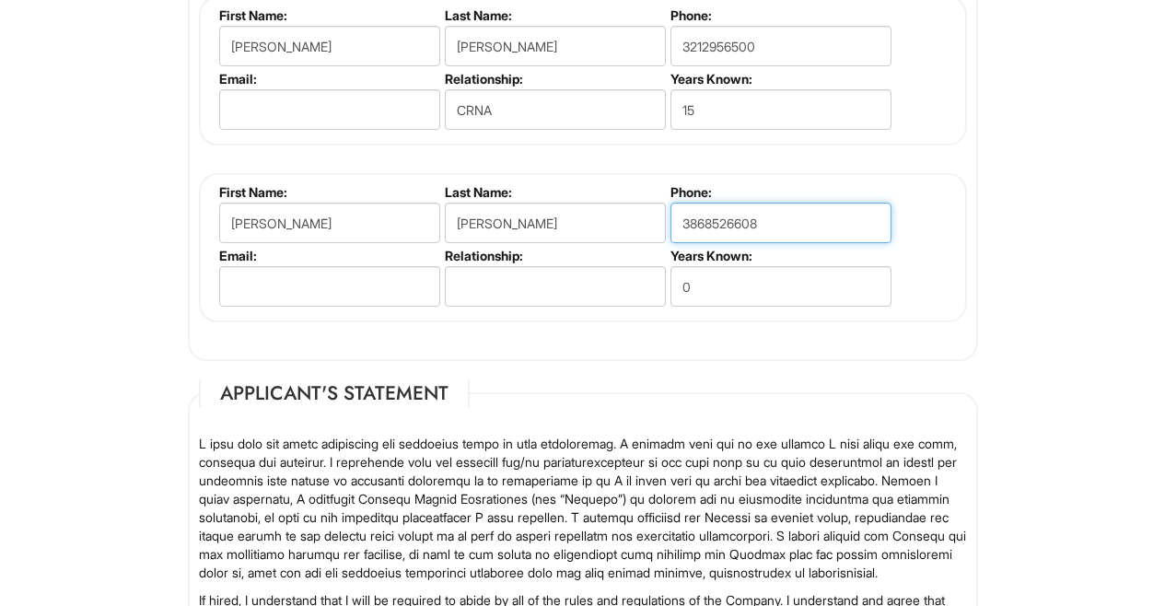
type input "3868526608"
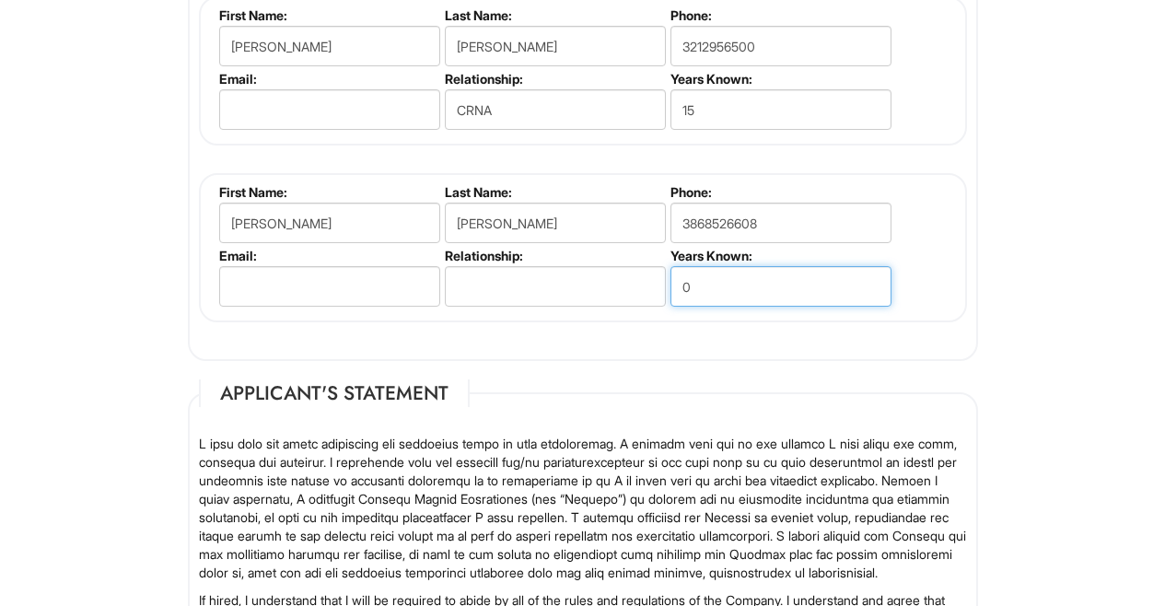
click at [699, 281] on input "0" at bounding box center [781, 286] width 221 height 41
type input "5"
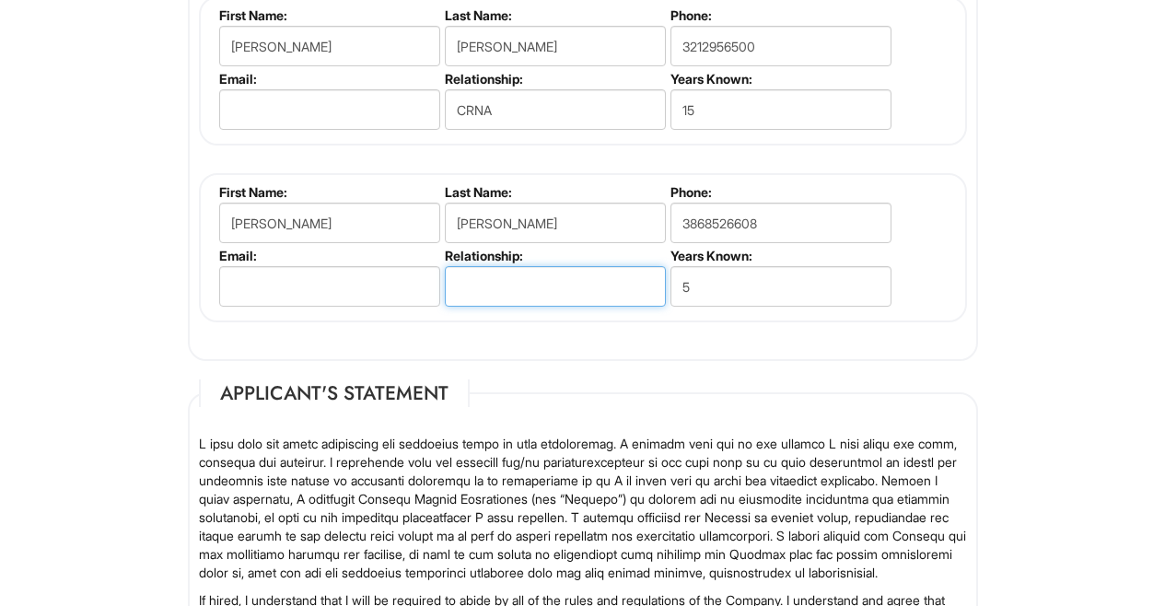
click at [590, 284] on input "text" at bounding box center [555, 286] width 221 height 41
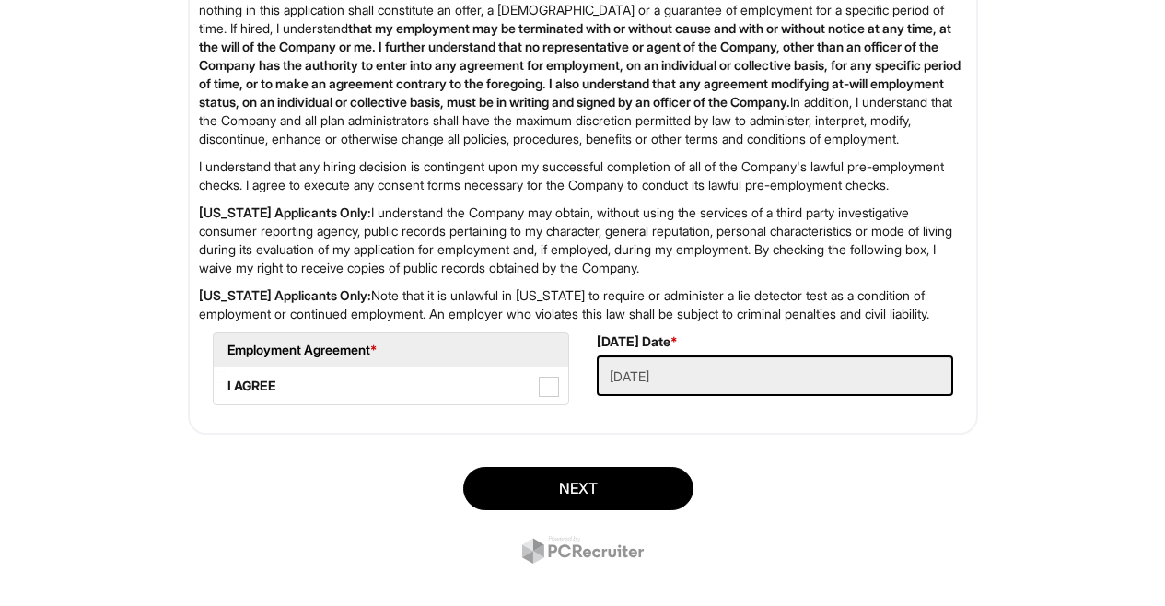
scroll to position [2962, 0]
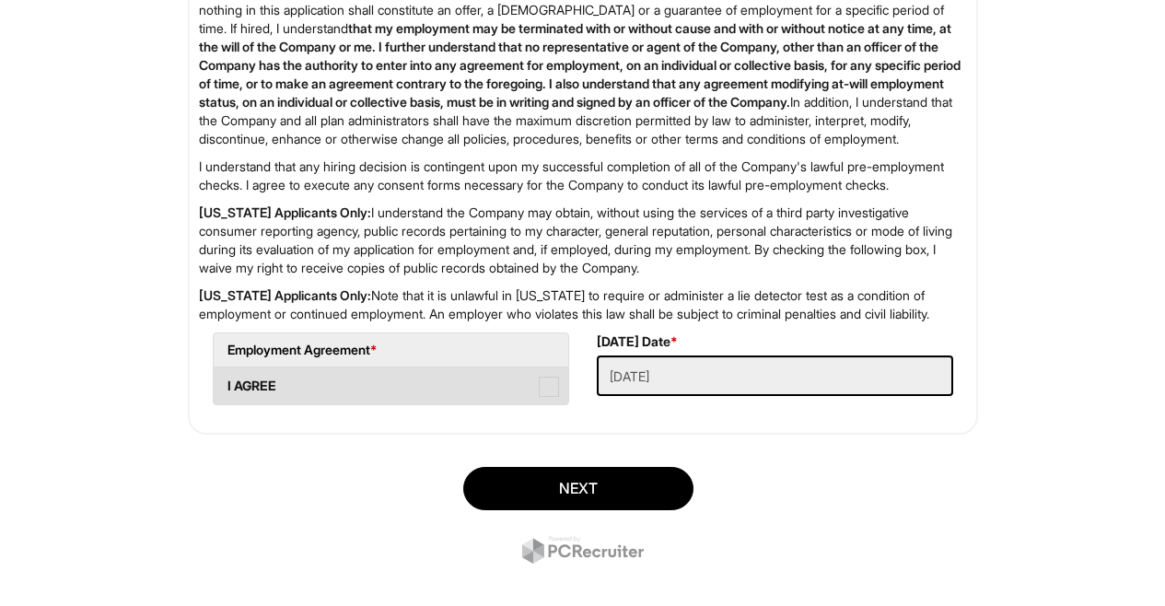
type input "Co Worker"
click at [545, 397] on span at bounding box center [549, 387] width 20 height 20
click at [226, 383] on AGREE "I AGREE" at bounding box center [220, 377] width 12 height 12
checkbox AGREE "true"
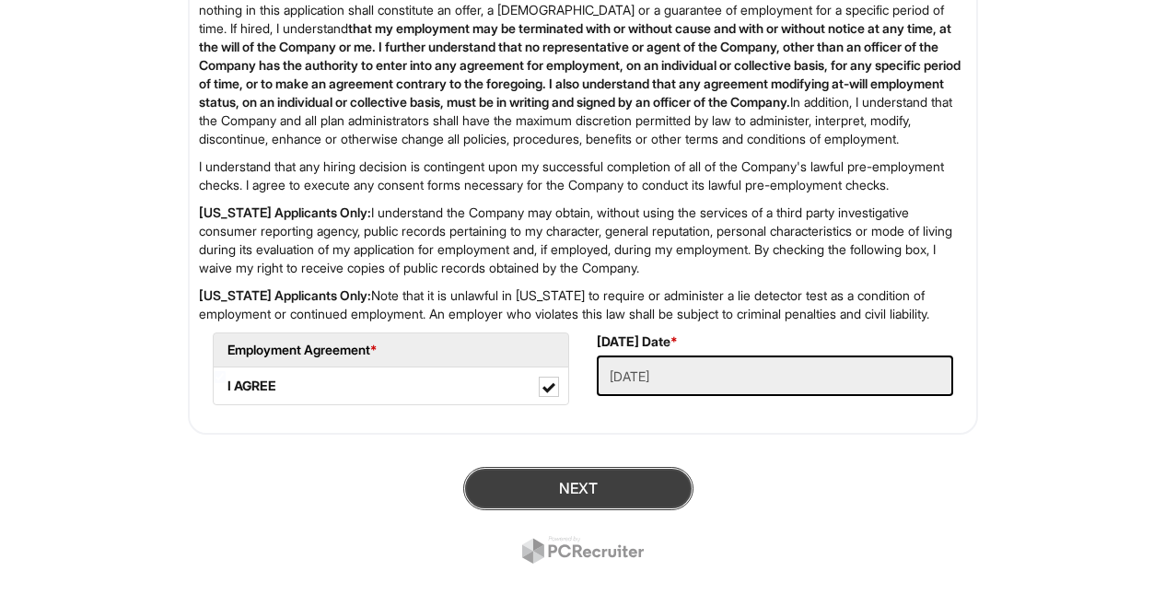
click at [592, 510] on button "Next" at bounding box center [578, 488] width 230 height 43
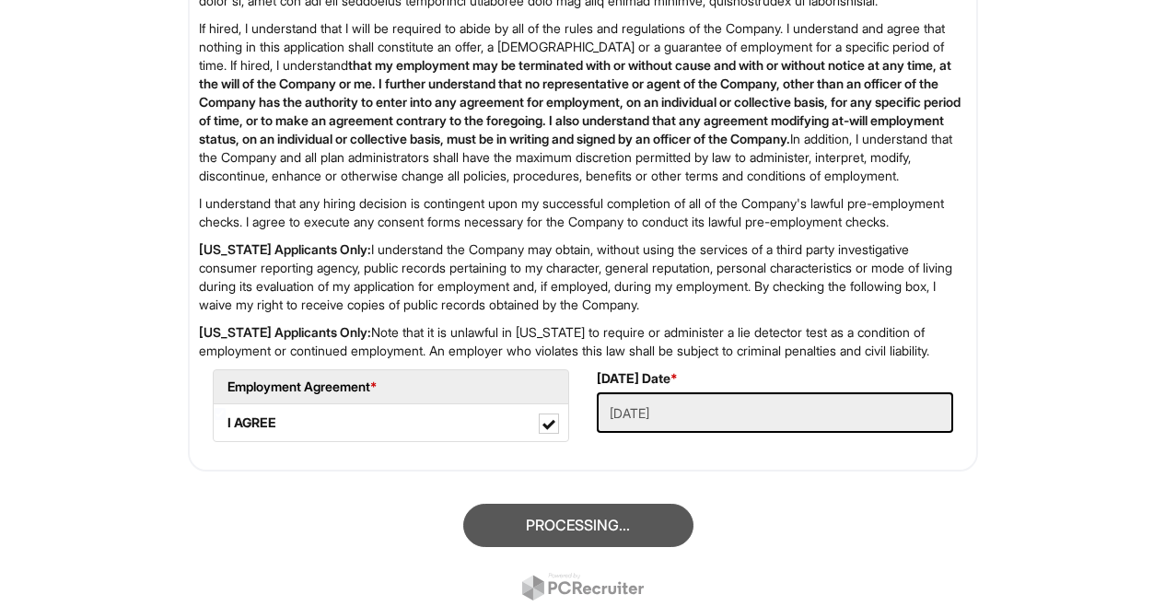
scroll to position [112, 0]
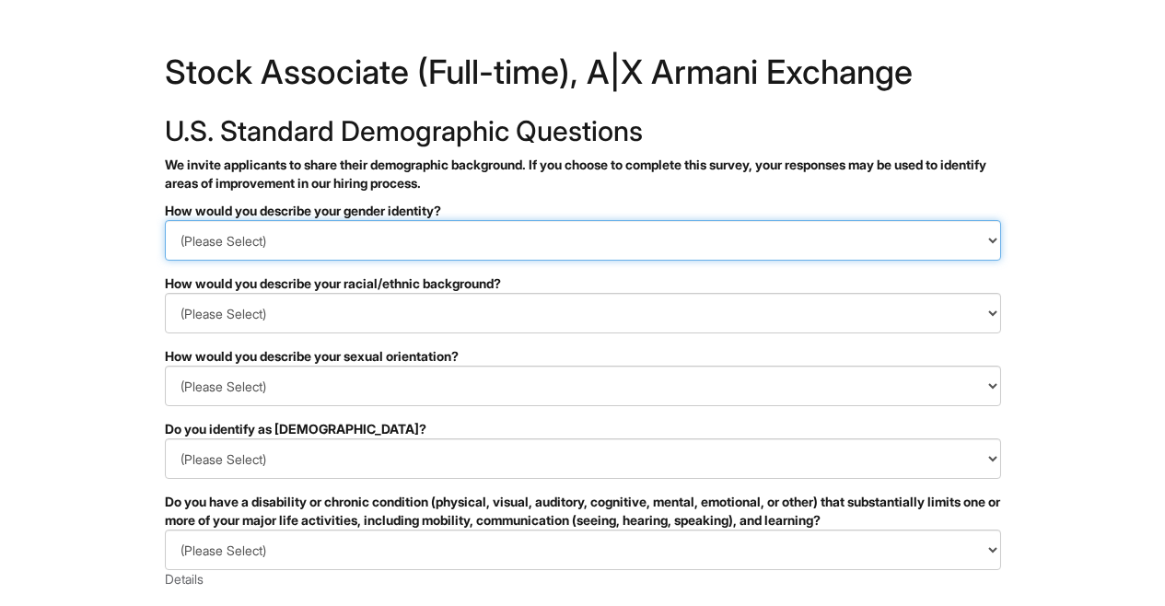
click at [421, 238] on select "(Please Select) Man Woman Non-binary I prefer to self-describe I don't wish to …" at bounding box center [583, 240] width 837 height 41
select select "Man"
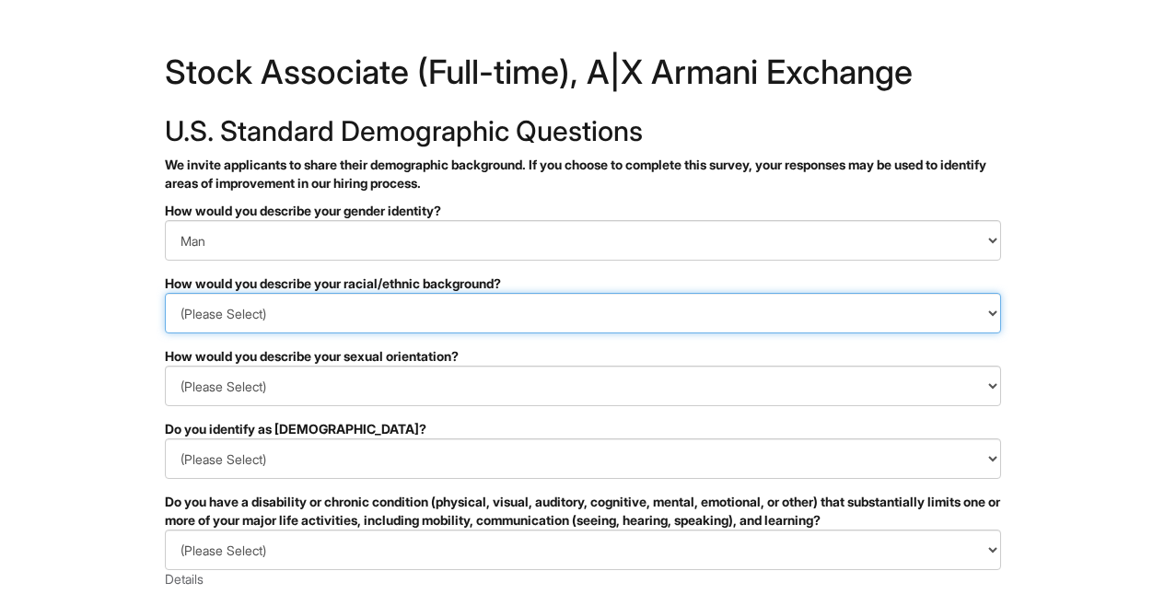
click at [390, 314] on select "(Please Select) Black or of African descent East Asian Hispanic, Latinx or of S…" at bounding box center [583, 313] width 837 height 41
select select "Hispanic, Latinx or of Spanish Origin"
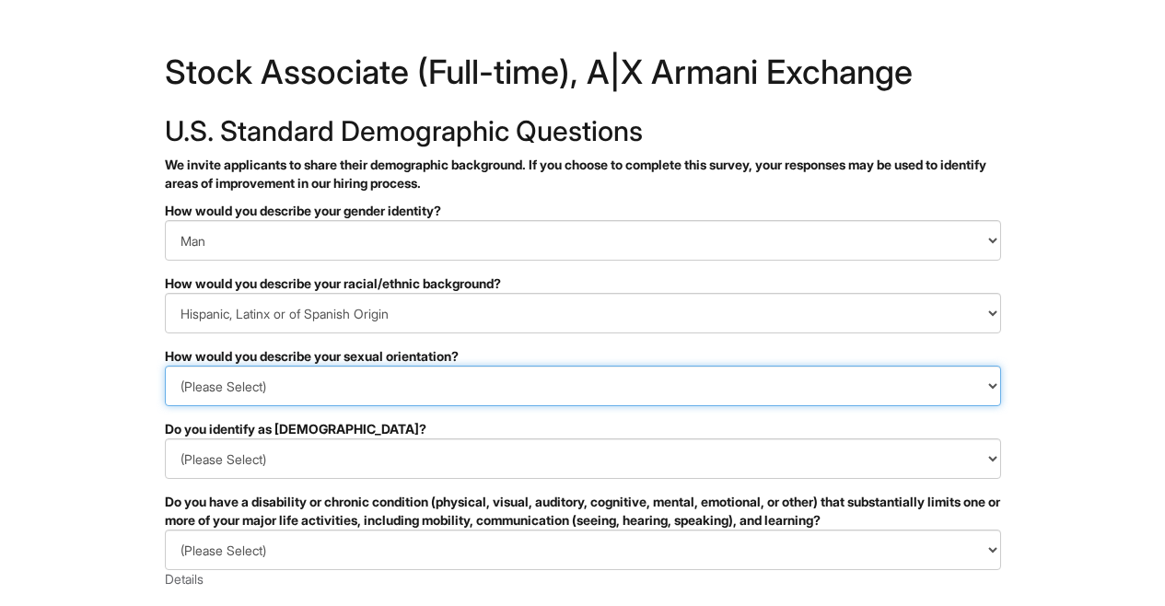
click at [278, 390] on select "(Please Select) Asexual Bisexual and/or pansexual Gay Heterosexual Lesbian Quee…" at bounding box center [583, 386] width 837 height 41
select select "Gay"
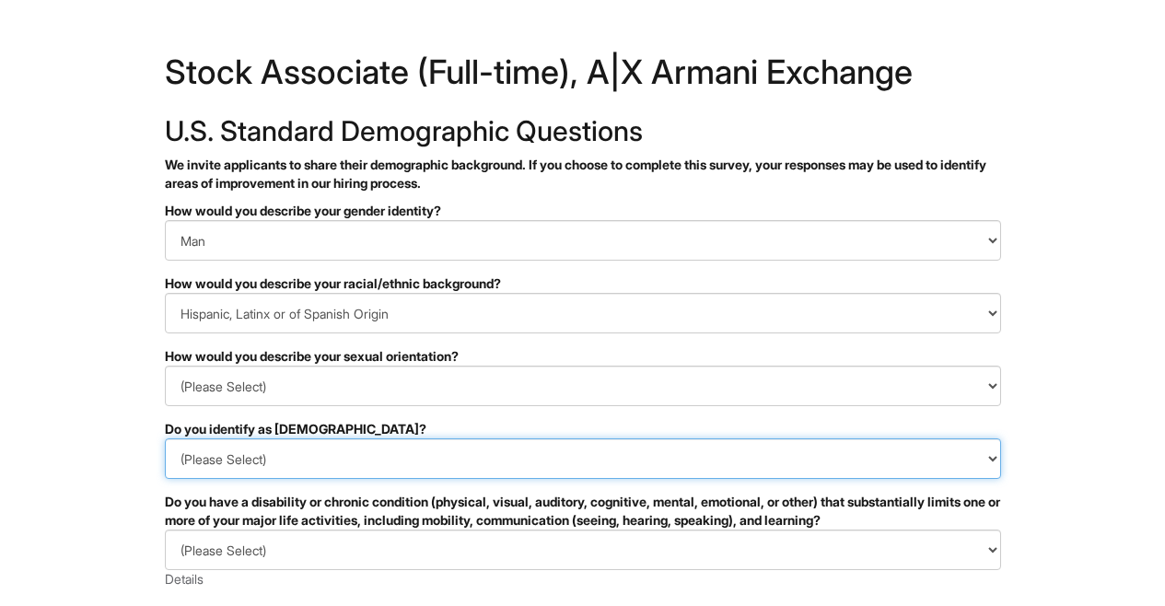
click at [306, 462] on select "(Please Select) Yes No I prefer to self-describe I don't wish to answer" at bounding box center [583, 459] width 837 height 41
select select "No"
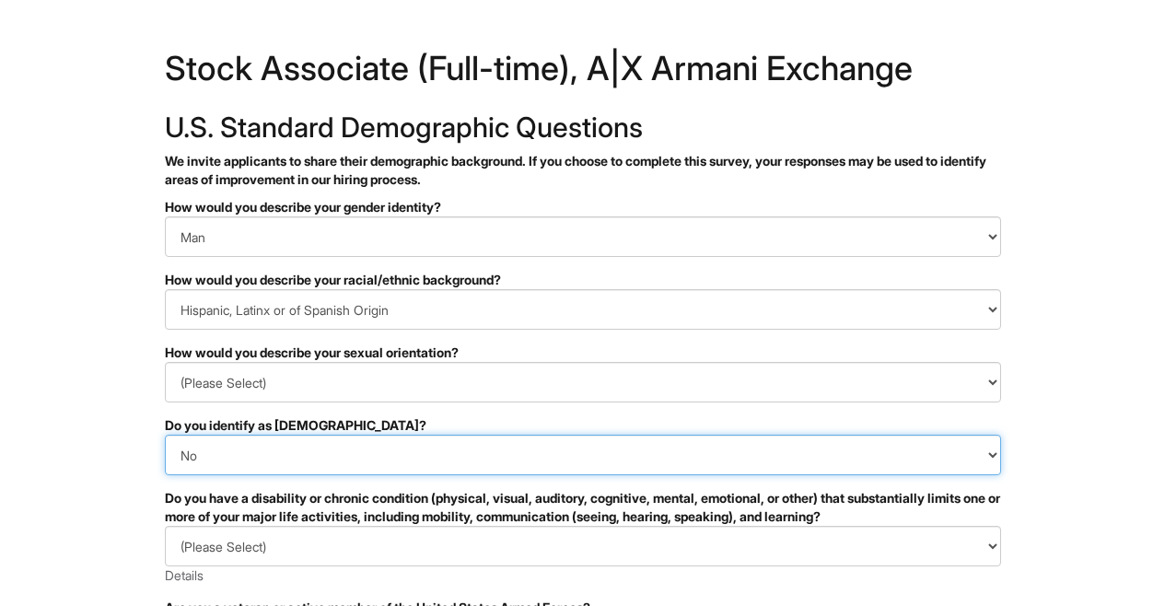
scroll to position [244, 0]
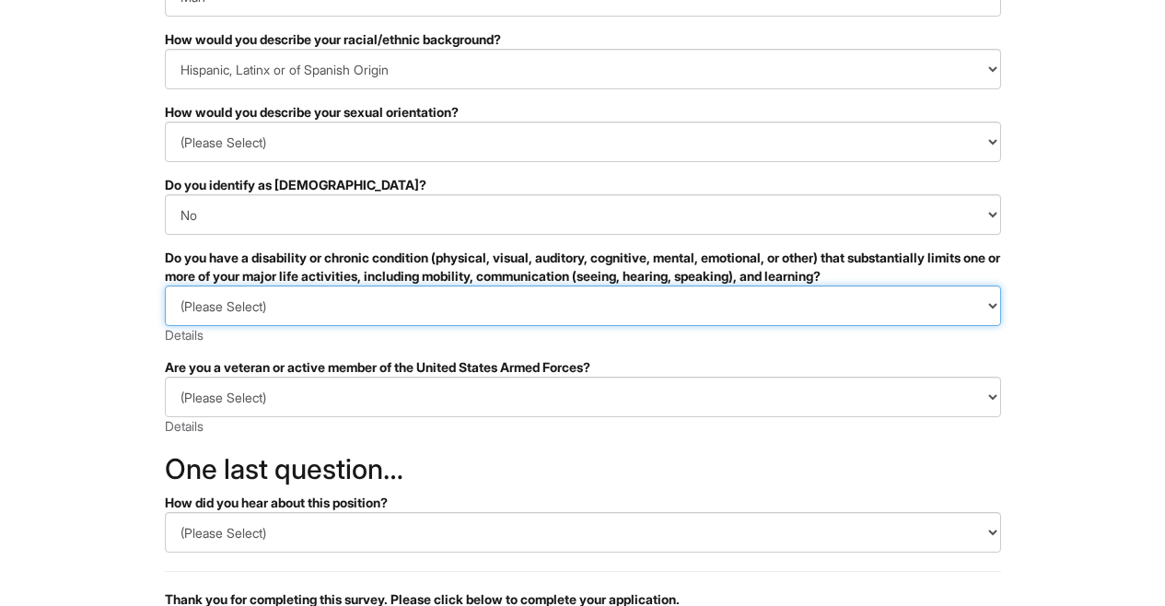
click at [474, 299] on select "(Please Select) YES, I HAVE A DISABILITY (or previously had a disability) NO, I…" at bounding box center [583, 306] width 837 height 41
select select "NO, I DON'T HAVE A DISABILITY"
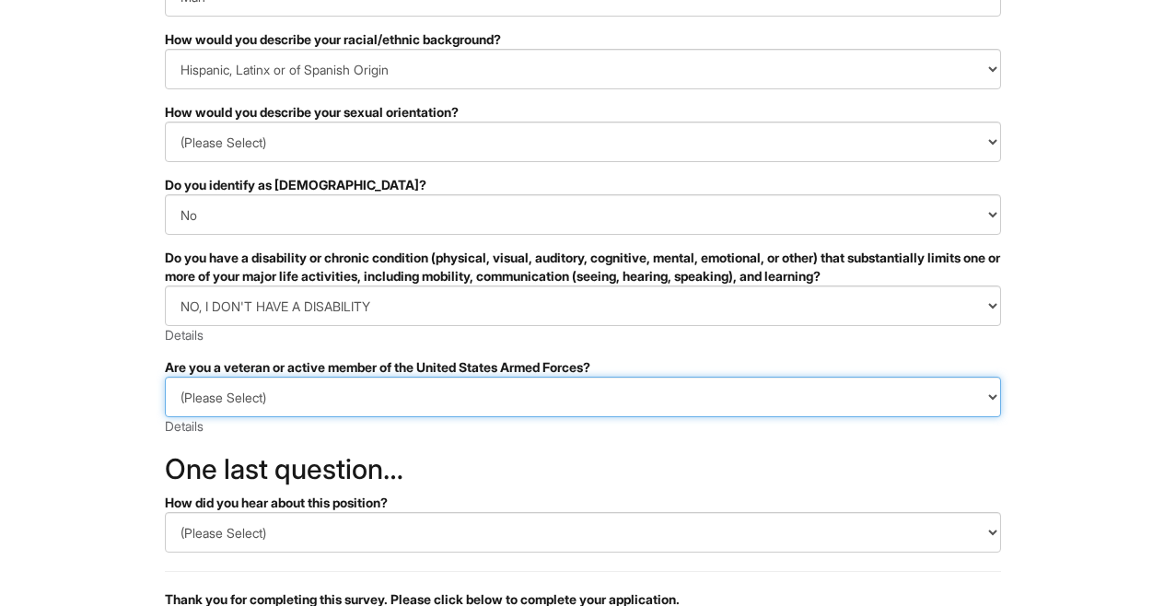
click at [374, 391] on select "(Please Select) I IDENTIFY AS ONE OR MORE OF THE CLASSIFICATIONS OF PROTECTED V…" at bounding box center [583, 397] width 837 height 41
select select "I AM NOT A PROTECTED VETERAN"
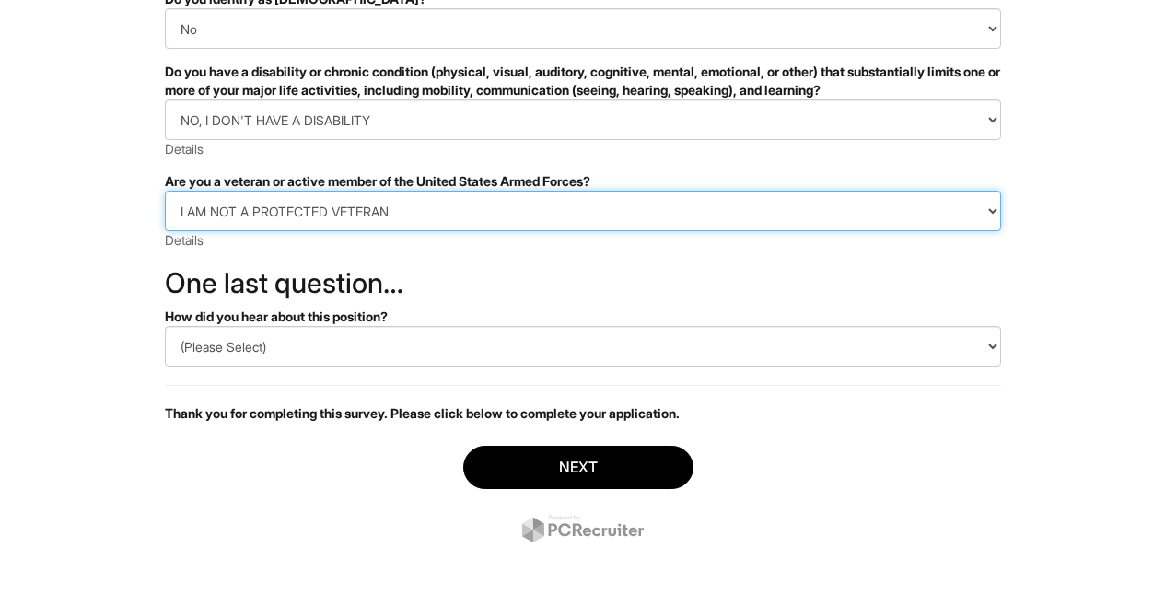
scroll to position [431, 0]
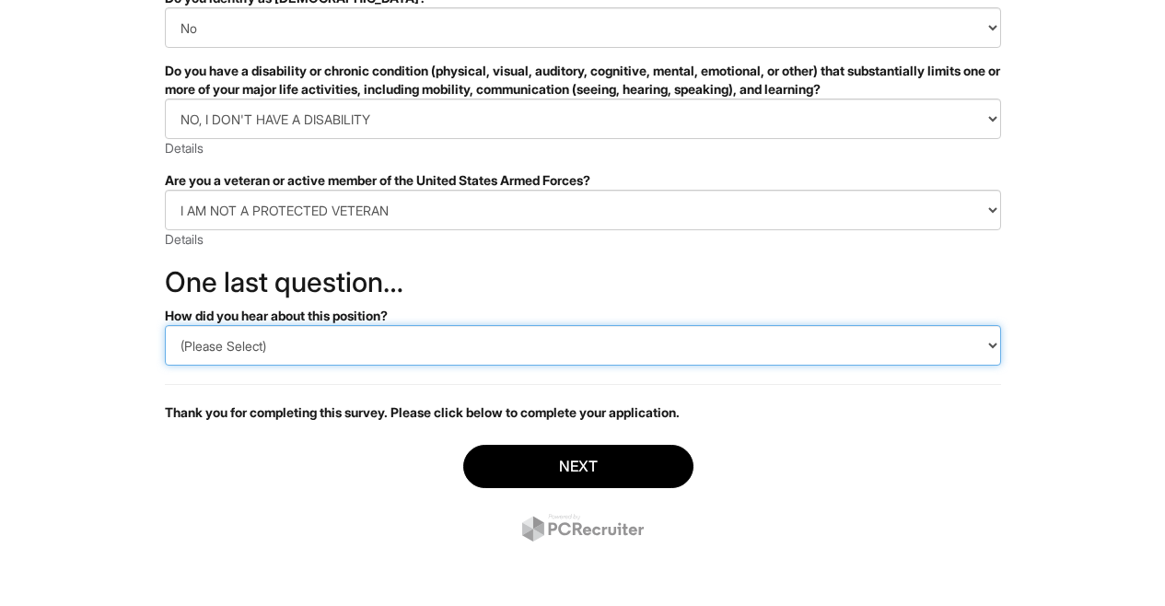
click at [422, 346] on select "(Please Select) CareerBuilder Indeed LinkedIn Monster Referral Other" at bounding box center [583, 345] width 837 height 41
select select "Indeed"
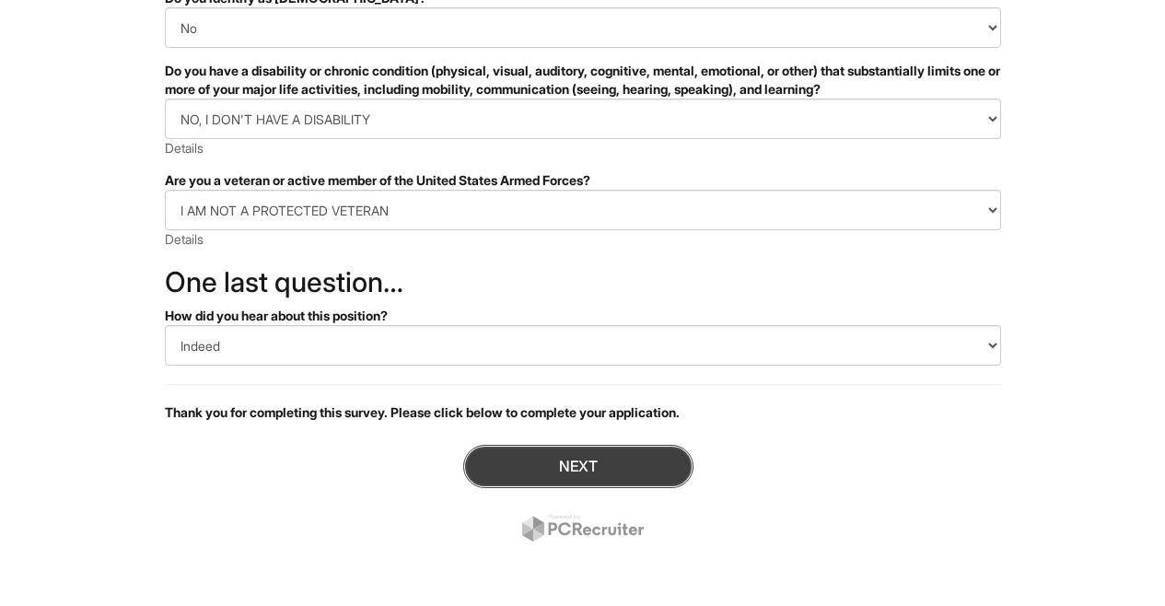
click at [580, 471] on button "Next" at bounding box center [578, 466] width 230 height 43
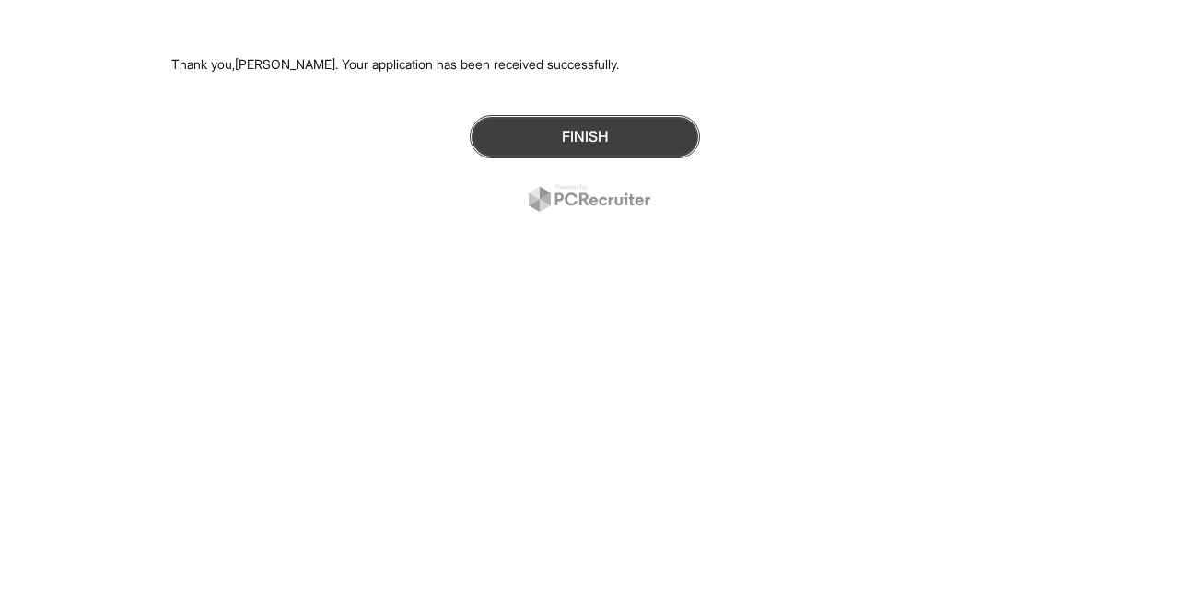
click at [591, 139] on button "Finish" at bounding box center [585, 136] width 230 height 43
